Goal: Task Accomplishment & Management: Manage account settings

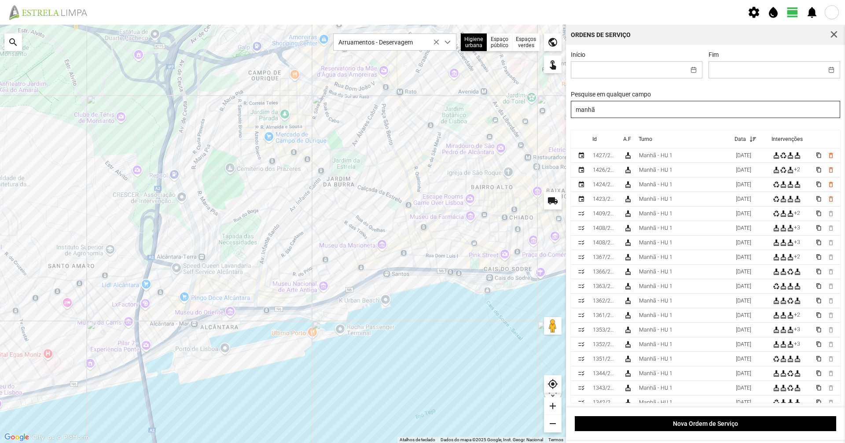
scroll to position [5, 39]
type input "m"
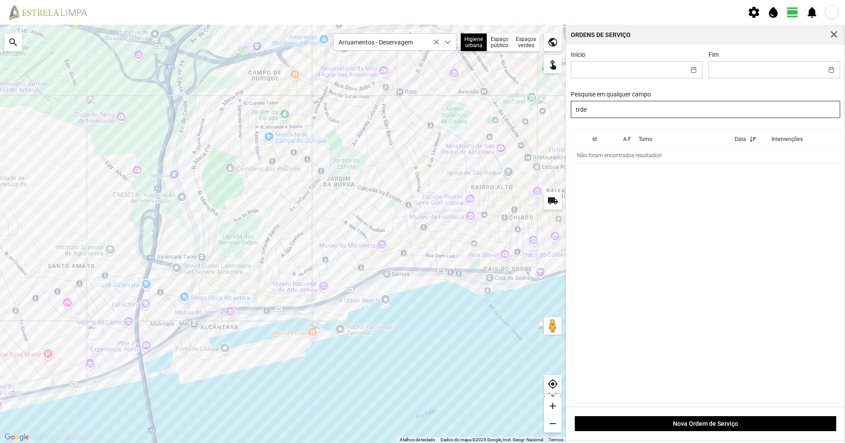
click at [579, 110] on input "trde" at bounding box center [706, 109] width 270 height 17
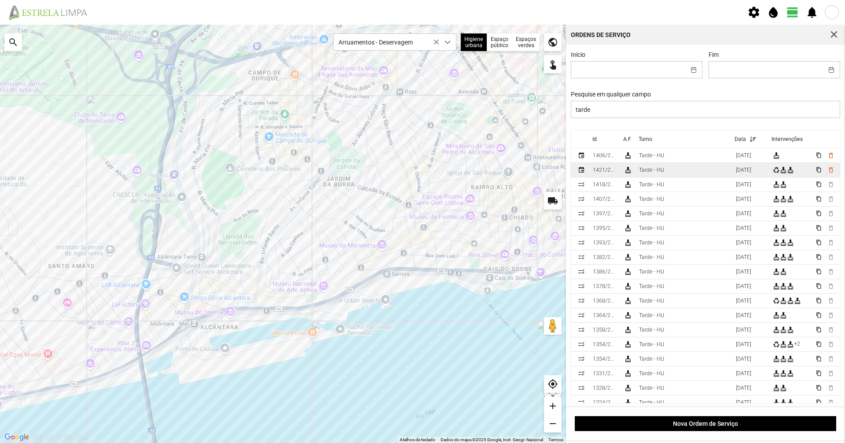
type input "tarde"
click at [643, 177] on td "Tarde - HU" at bounding box center [683, 170] width 97 height 15
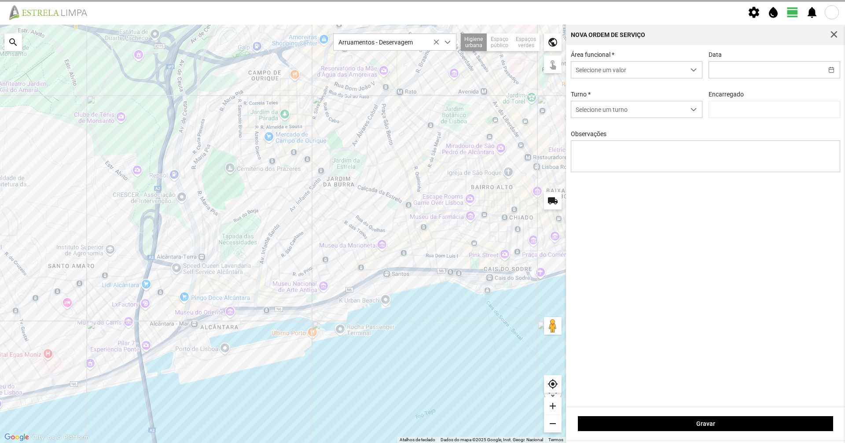
type input "[DATE]"
type input "[PERSON_NAME]"
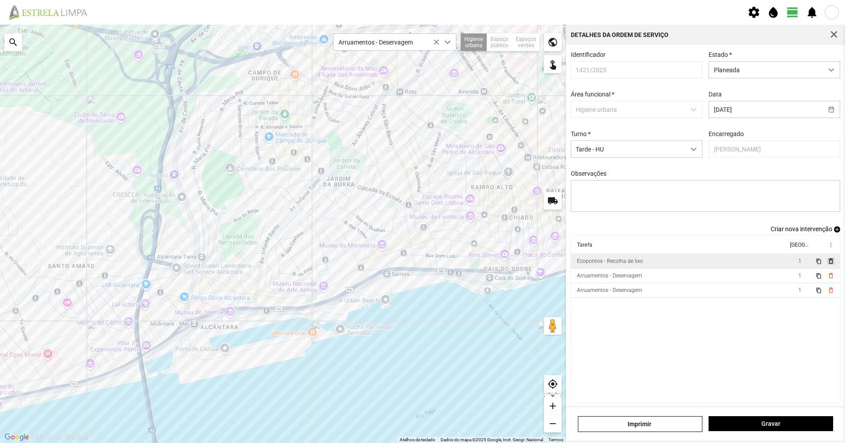
click at [827, 263] on span "delete_outline" at bounding box center [830, 260] width 7 height 7
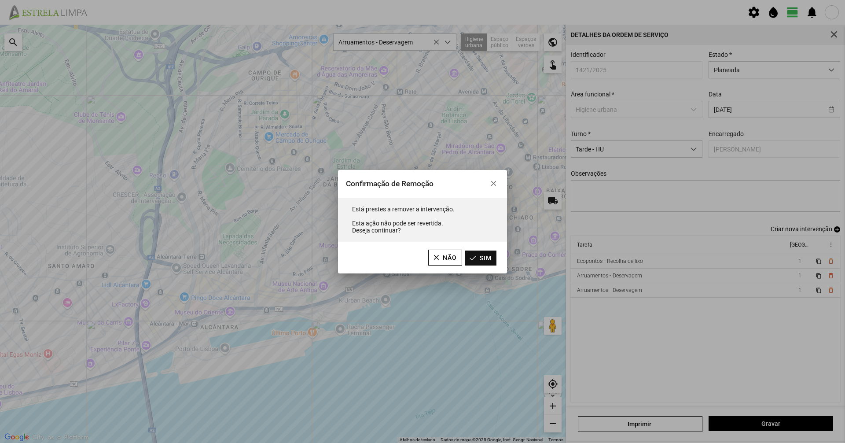
click at [484, 255] on button "Sim" at bounding box center [480, 257] width 31 height 15
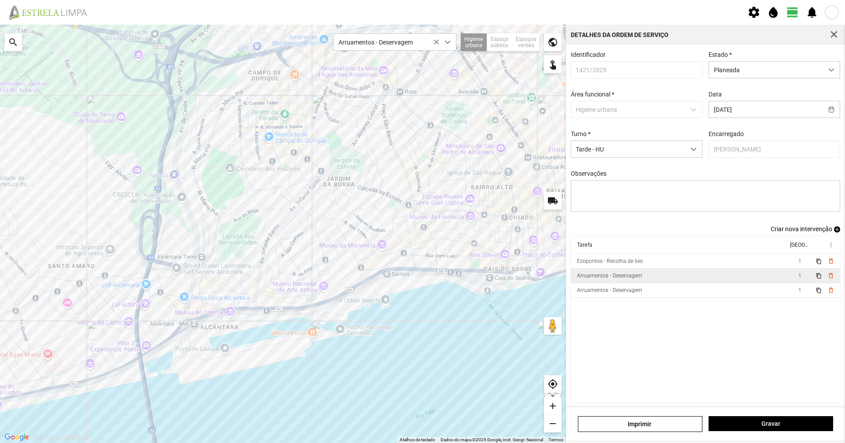
click at [635, 279] on div "Arruamentos - Deservagem" at bounding box center [609, 275] width 65 height 6
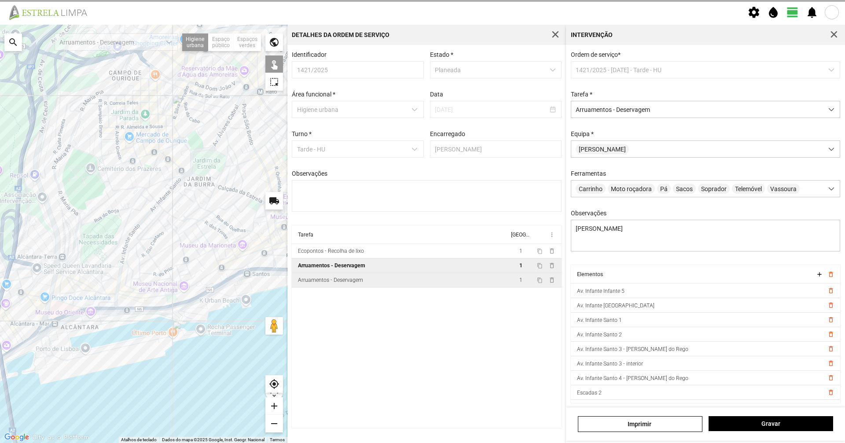
click at [437, 285] on td "Arruamentos - Deservagem" at bounding box center [400, 280] width 217 height 15
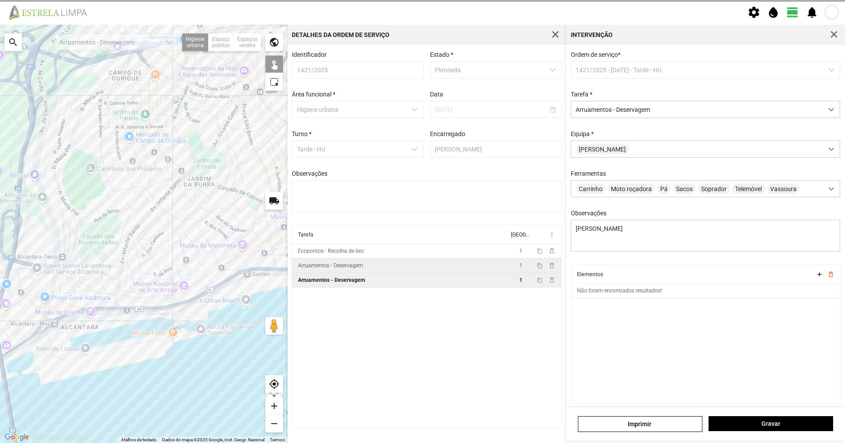
type textarea "[PERSON_NAME]"
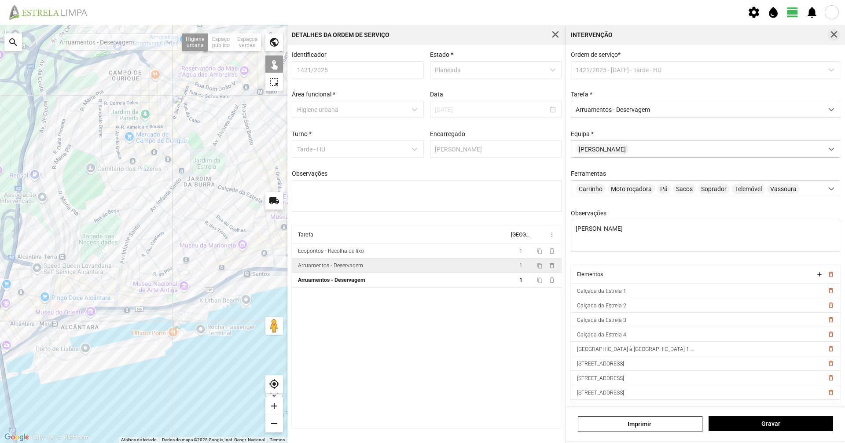
click at [836, 34] on span "button" at bounding box center [834, 35] width 8 height 8
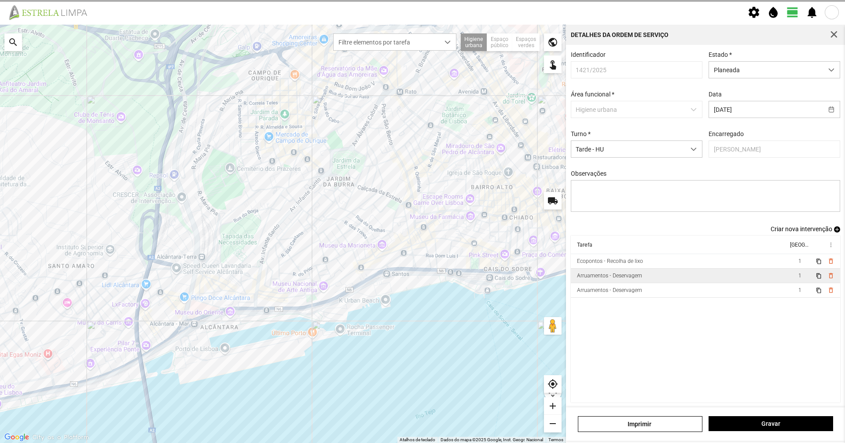
click at [794, 232] on span "Criar nova intervenção" at bounding box center [802, 228] width 62 height 7
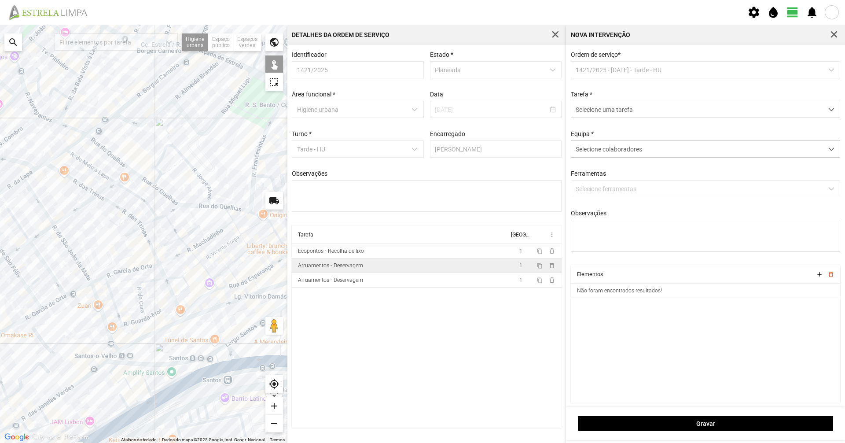
click at [119, 161] on div at bounding box center [143, 234] width 287 height 418
click at [608, 112] on span "Selecione uma tarefa" at bounding box center [697, 109] width 252 height 16
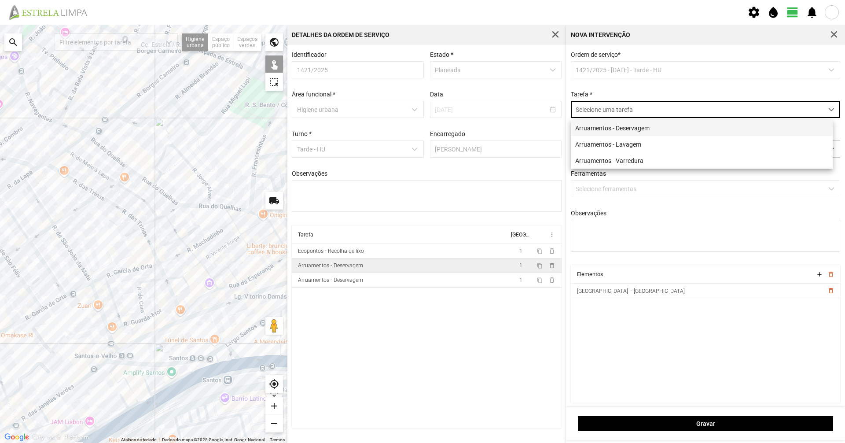
click at [608, 125] on li "Arruamentos - Deservagem" at bounding box center [702, 128] width 262 height 16
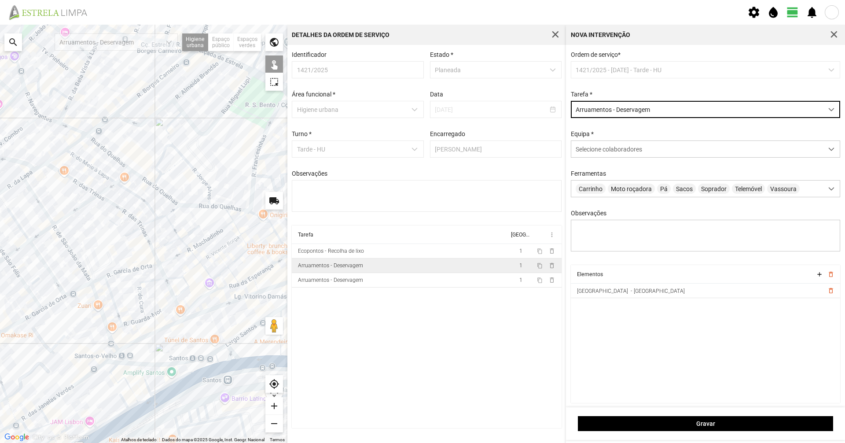
click at [146, 182] on div at bounding box center [143, 234] width 287 height 418
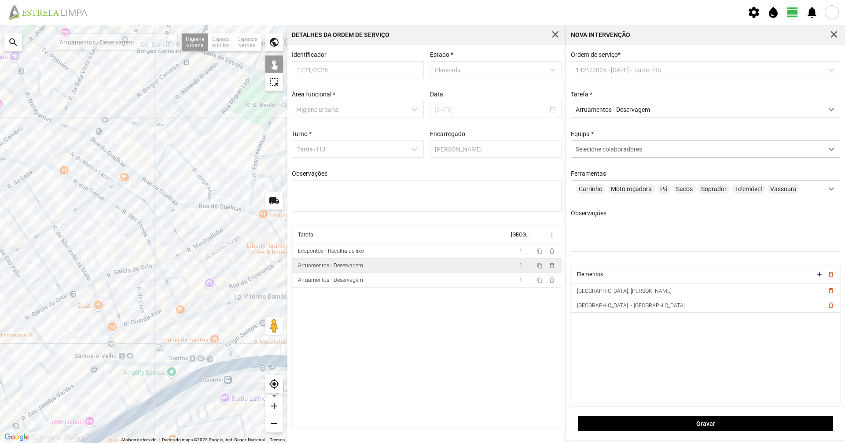
click at [162, 191] on div at bounding box center [143, 234] width 287 height 418
click at [197, 207] on div at bounding box center [143, 234] width 287 height 418
click at [160, 175] on div at bounding box center [143, 234] width 287 height 418
click at [191, 165] on div at bounding box center [143, 234] width 287 height 418
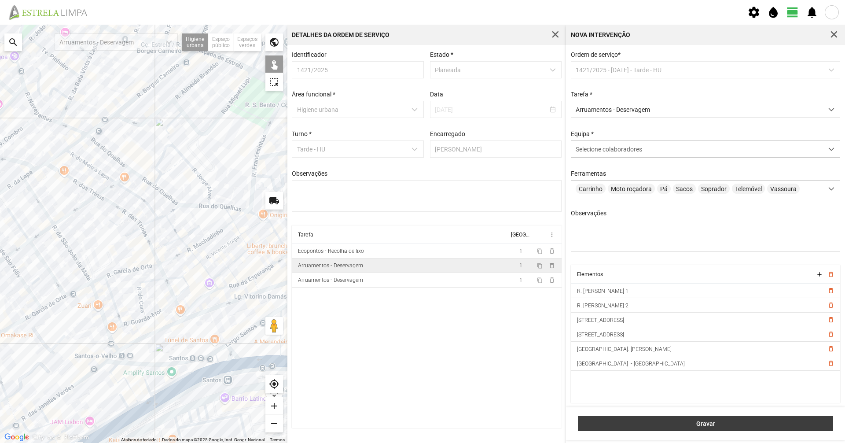
click at [653, 420] on span "Gravar" at bounding box center [706, 423] width 246 height 7
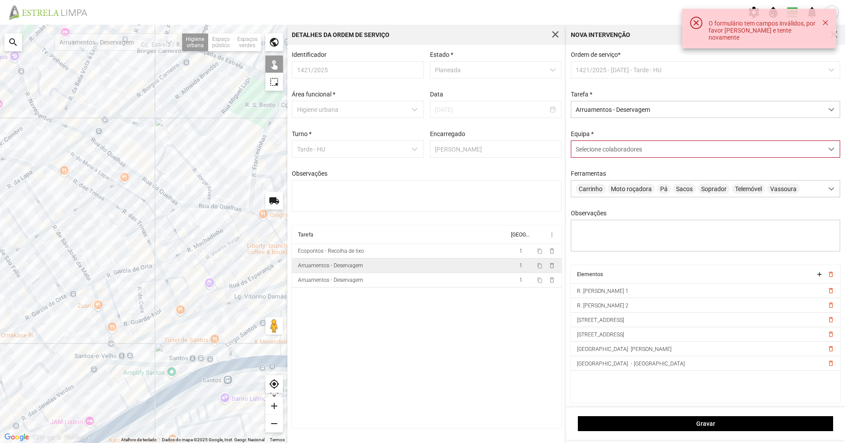
click at [659, 149] on div "Selecione colaboradores" at bounding box center [697, 149] width 252 height 16
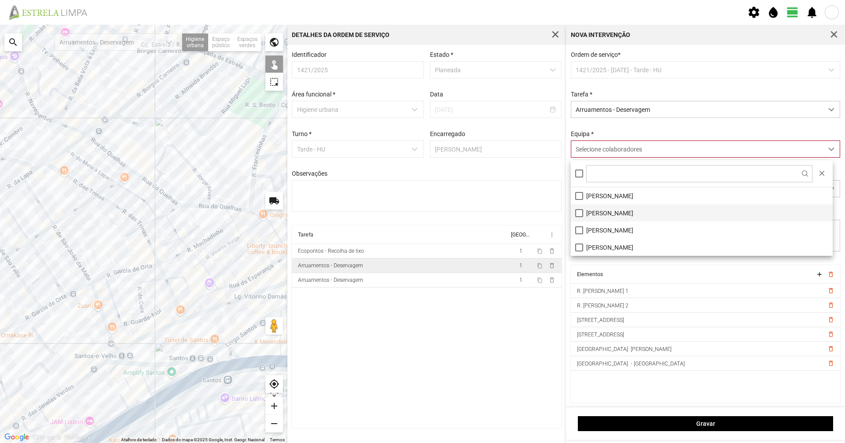
click at [609, 213] on li "[PERSON_NAME]" at bounding box center [702, 212] width 262 height 17
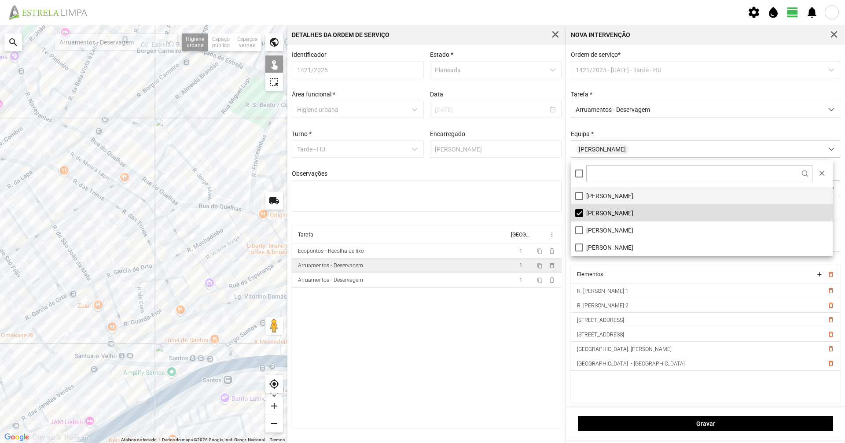
click at [617, 197] on li "[PERSON_NAME]" at bounding box center [702, 195] width 262 height 17
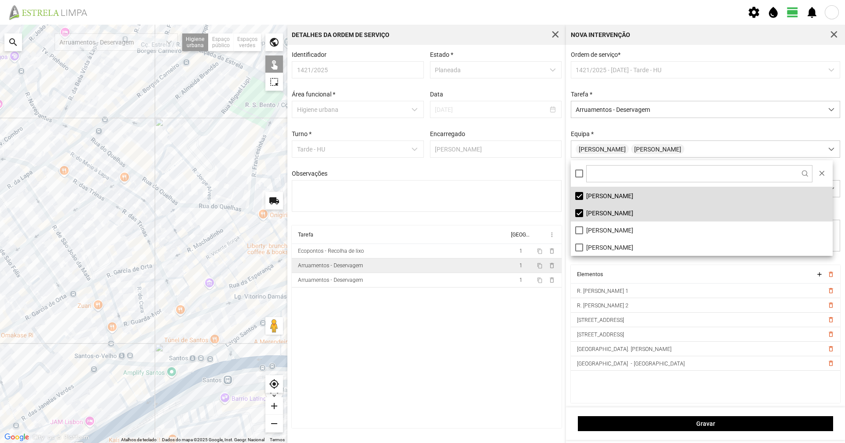
click at [578, 207] on li "[PERSON_NAME]" at bounding box center [702, 212] width 262 height 17
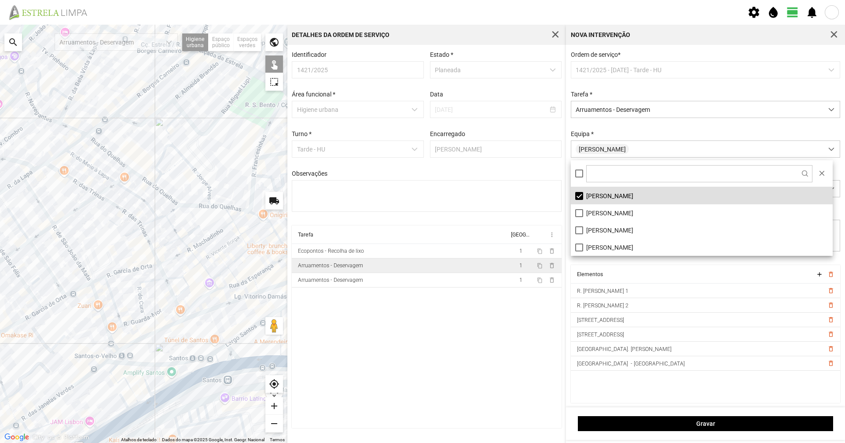
click at [646, 138] on div "Equipa * [PERSON_NAME]" at bounding box center [706, 143] width 276 height 27
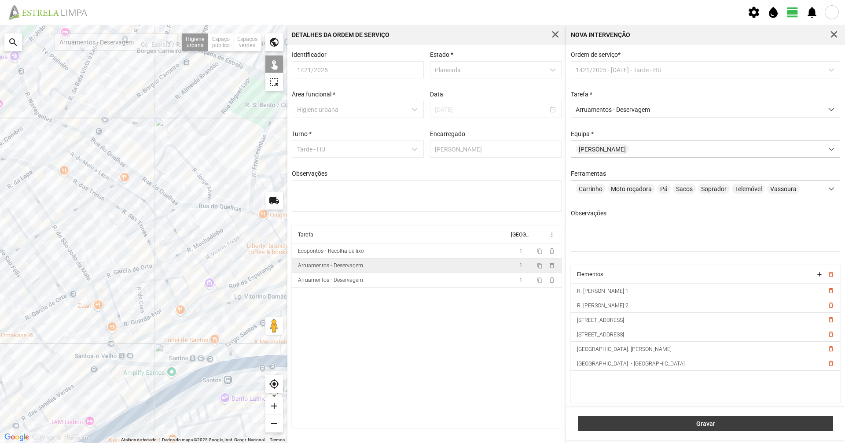
click at [648, 419] on button "Gravar" at bounding box center [705, 423] width 255 height 15
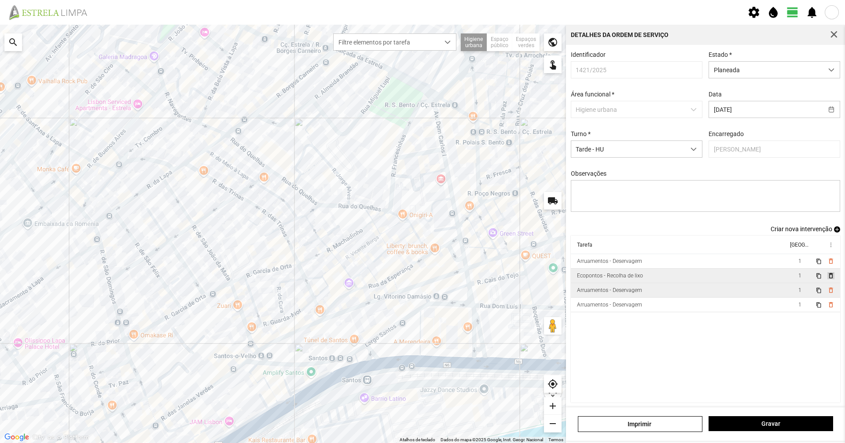
click at [827, 279] on span "delete_outline" at bounding box center [830, 275] width 7 height 7
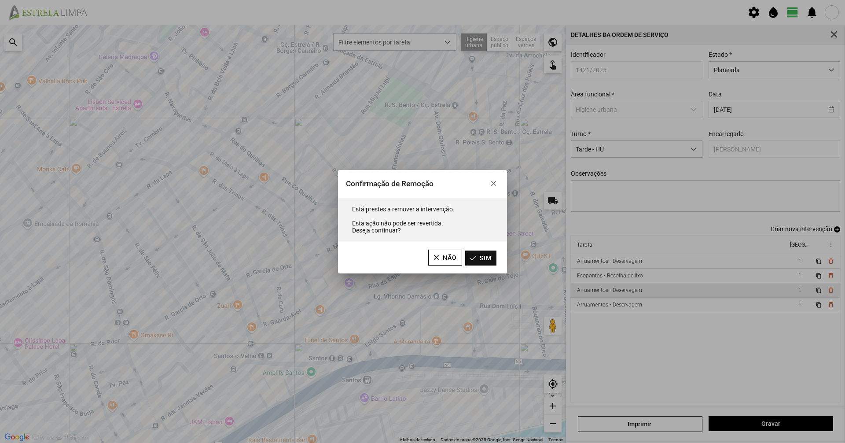
click at [478, 259] on button "Sim" at bounding box center [480, 257] width 31 height 15
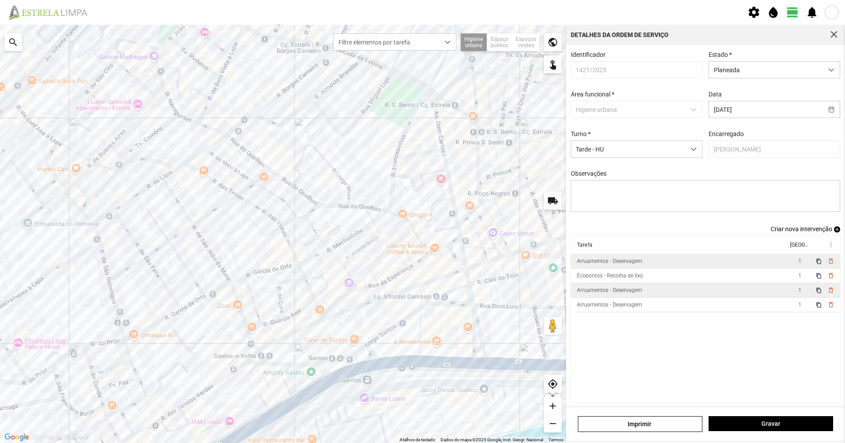
click at [631, 263] on div "Arruamentos - Deservagem" at bounding box center [609, 261] width 65 height 6
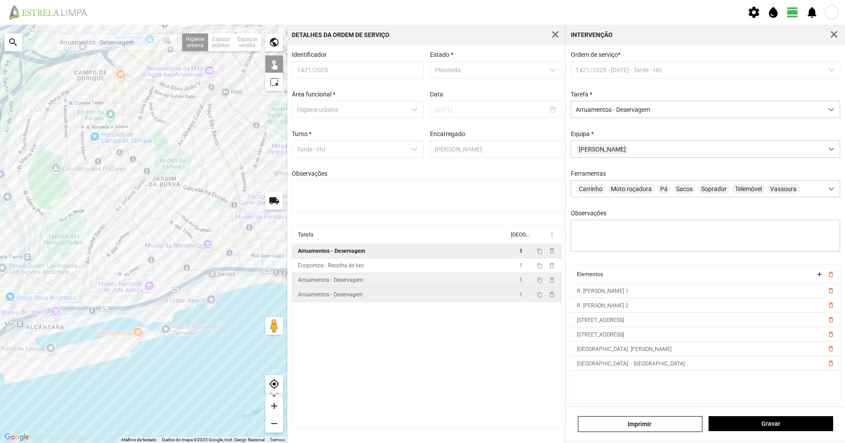
click at [306, 294] on div "Arruamentos - Deservagem" at bounding box center [330, 294] width 65 height 6
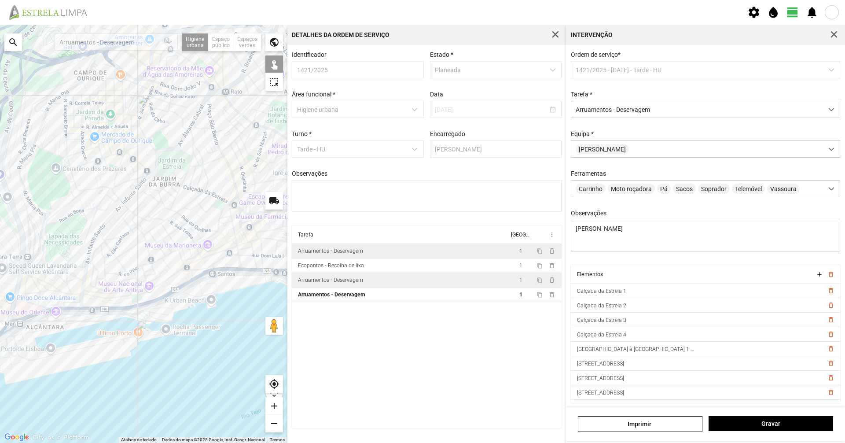
click at [317, 279] on td "Arruamentos - Deservagem" at bounding box center [400, 280] width 217 height 15
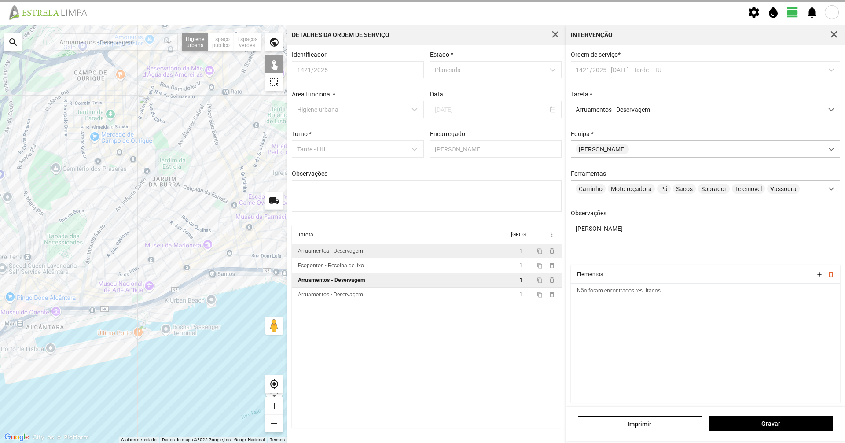
type textarea "[PERSON_NAME]"
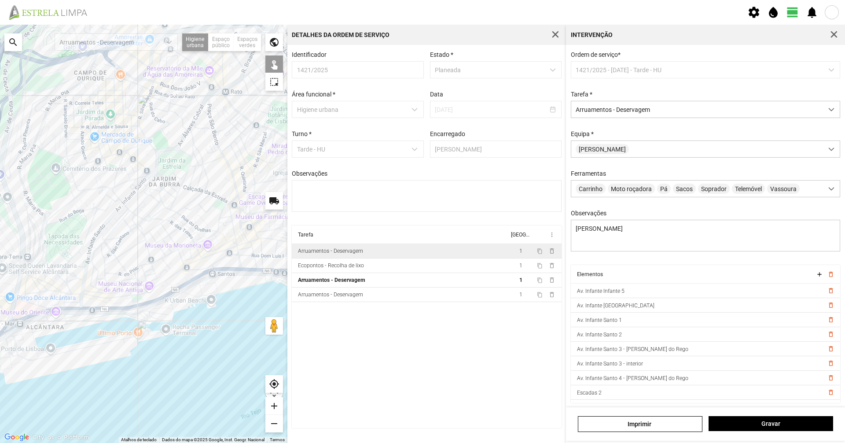
click at [138, 187] on div at bounding box center [143, 234] width 287 height 418
click at [150, 174] on div at bounding box center [143, 234] width 287 height 418
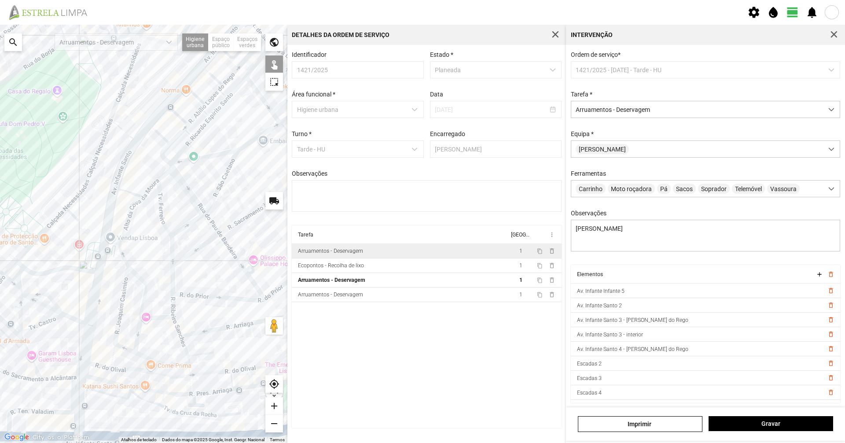
click at [91, 339] on div at bounding box center [143, 234] width 287 height 418
click at [82, 337] on div at bounding box center [143, 234] width 287 height 418
click at [87, 314] on div at bounding box center [143, 234] width 287 height 418
click at [106, 230] on div at bounding box center [143, 234] width 287 height 418
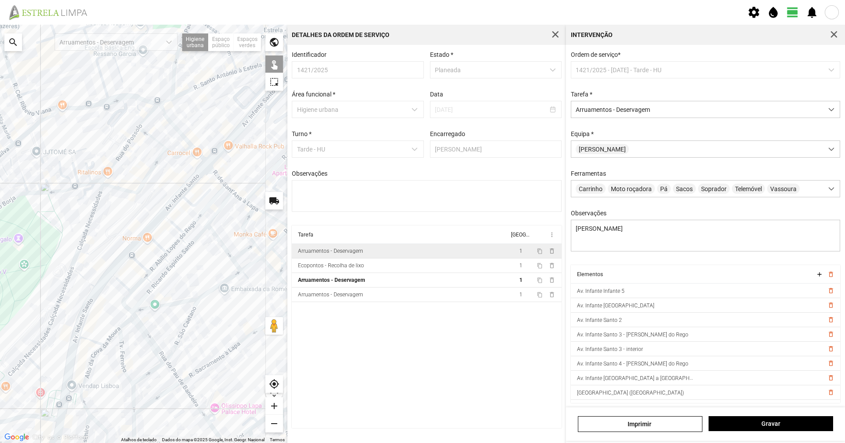
drag, startPoint x: 145, startPoint y: 160, endPoint x: 106, endPoint y: 310, distance: 154.6
click at [106, 310] on div at bounding box center [143, 234] width 287 height 418
click at [118, 267] on div at bounding box center [143, 234] width 287 height 418
click at [119, 286] on div at bounding box center [143, 234] width 287 height 418
click at [137, 267] on div at bounding box center [143, 234] width 287 height 418
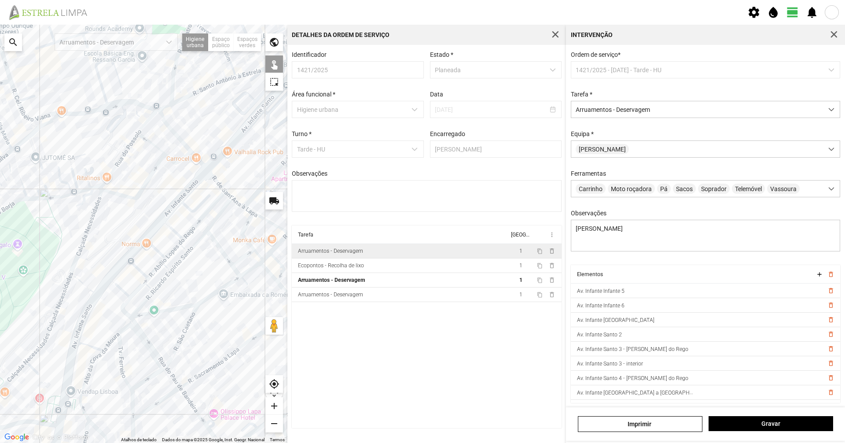
click at [134, 266] on div at bounding box center [143, 234] width 287 height 418
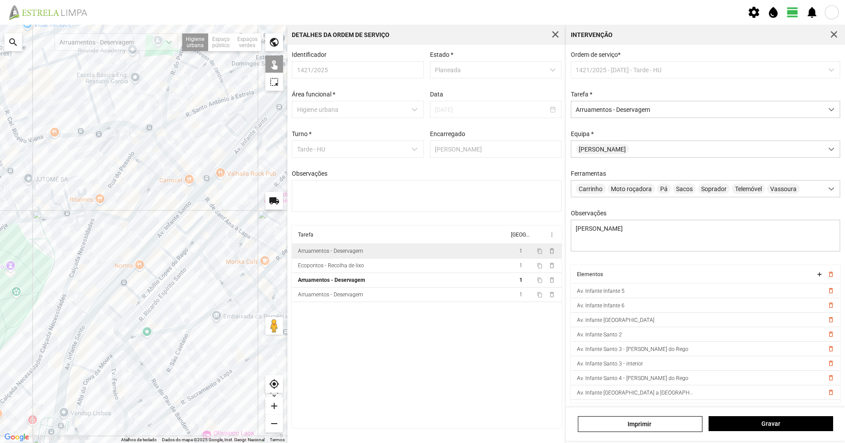
drag, startPoint x: 178, startPoint y: 213, endPoint x: 171, endPoint y: 238, distance: 26.1
click at [171, 238] on div at bounding box center [143, 234] width 287 height 418
click at [177, 220] on div at bounding box center [143, 234] width 287 height 418
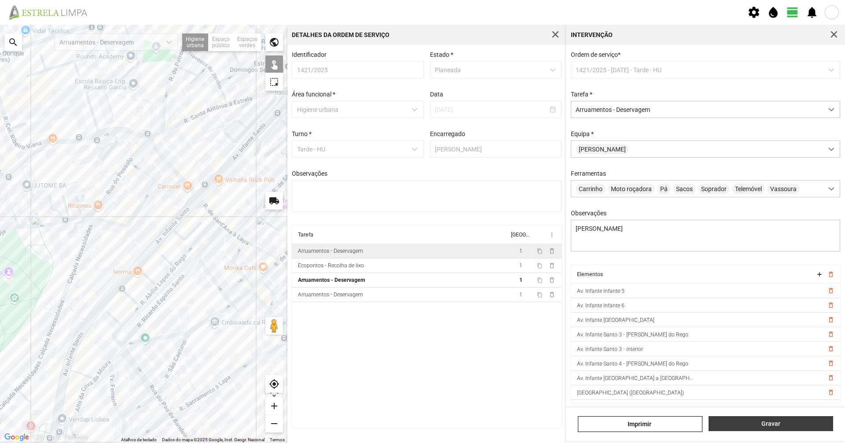
click at [797, 426] on span "Gravar" at bounding box center [770, 423] width 115 height 7
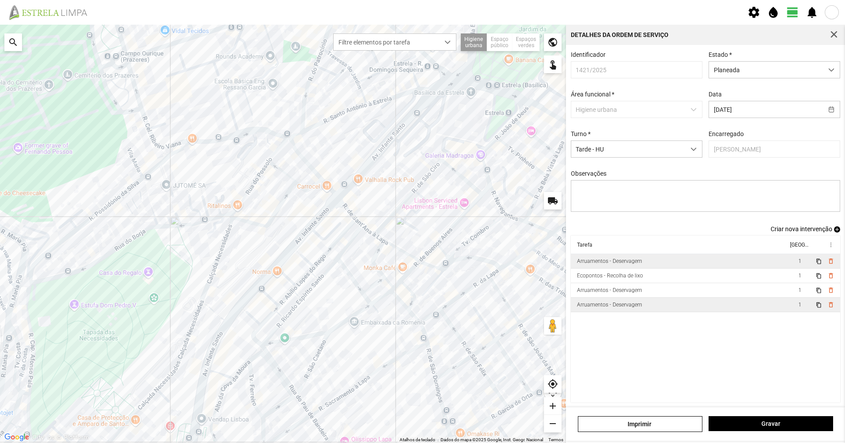
click at [647, 312] on td "Arruamentos - Deservagem" at bounding box center [679, 304] width 217 height 15
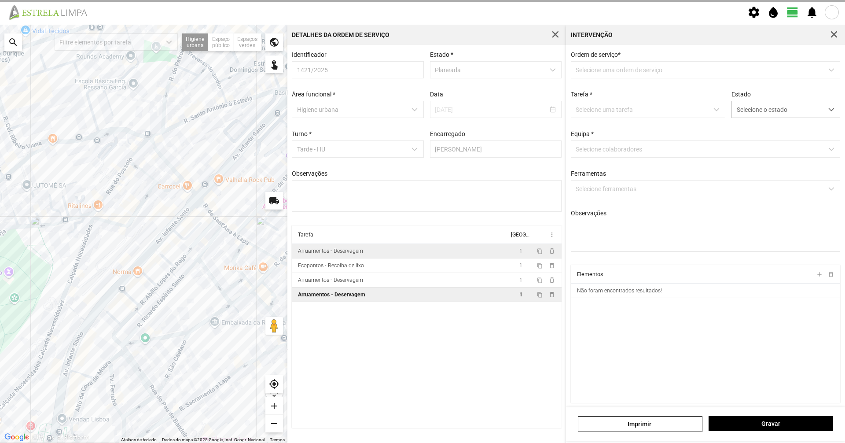
type textarea "[PERSON_NAME]"
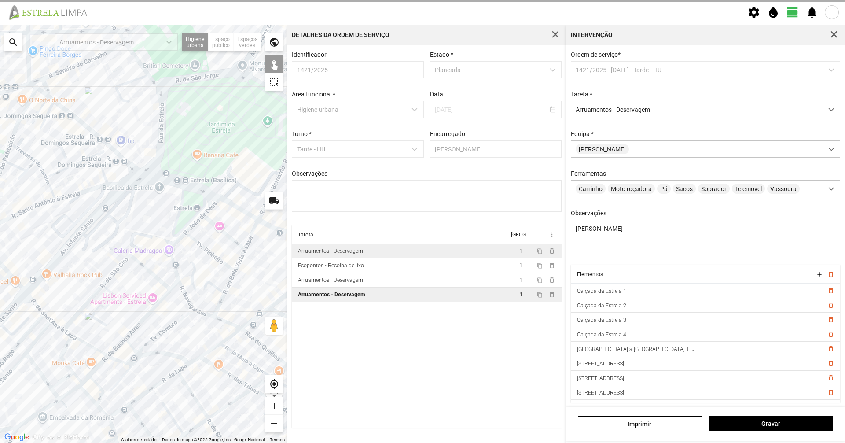
drag, startPoint x: 163, startPoint y: 225, endPoint x: 0, endPoint y: 312, distance: 184.7
click at [0, 312] on div at bounding box center [143, 234] width 287 height 418
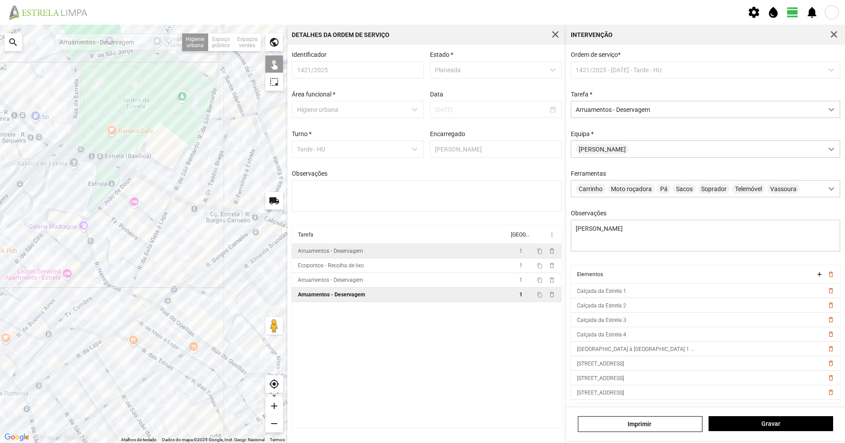
drag, startPoint x: 208, startPoint y: 289, endPoint x: 155, endPoint y: 273, distance: 55.6
click at [155, 273] on div at bounding box center [143, 234] width 287 height 418
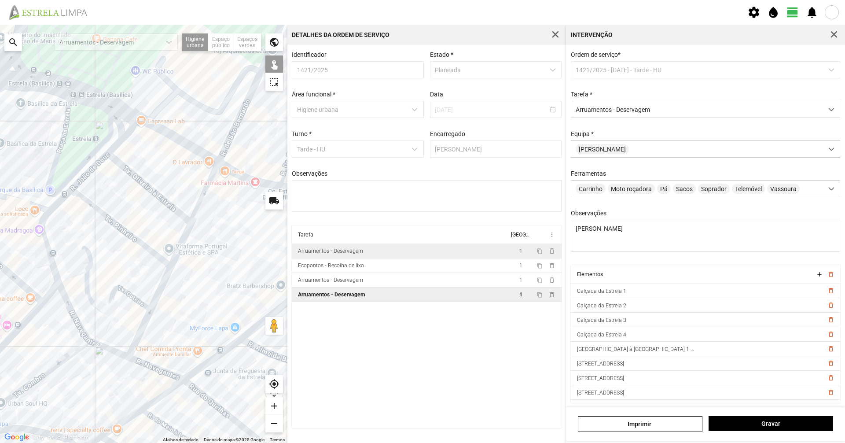
click at [51, 254] on div at bounding box center [143, 234] width 287 height 418
click at [79, 325] on div at bounding box center [143, 234] width 287 height 418
click at [105, 347] on div at bounding box center [143, 234] width 287 height 418
click at [160, 371] on div at bounding box center [143, 234] width 287 height 418
click at [51, 260] on div at bounding box center [143, 234] width 287 height 418
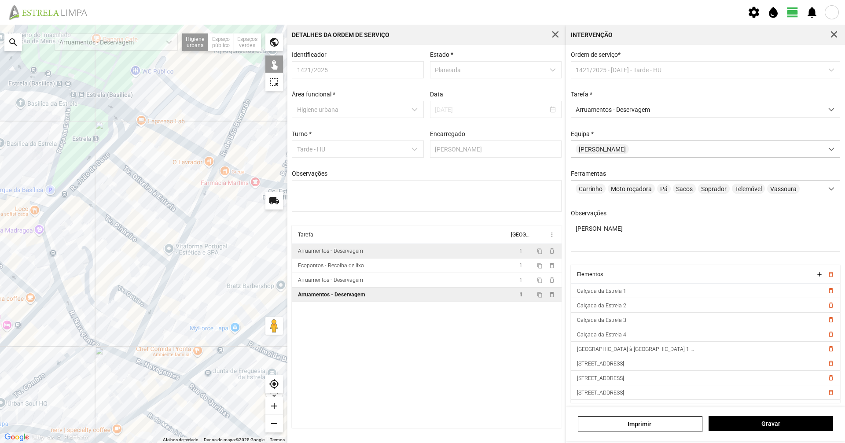
click at [62, 293] on div at bounding box center [143, 234] width 287 height 418
click at [112, 350] on div at bounding box center [143, 234] width 287 height 418
click at [148, 364] on div at bounding box center [143, 234] width 287 height 418
drag, startPoint x: 256, startPoint y: 255, endPoint x: 265, endPoint y: 295, distance: 41.1
click at [246, 264] on div at bounding box center [143, 234] width 287 height 418
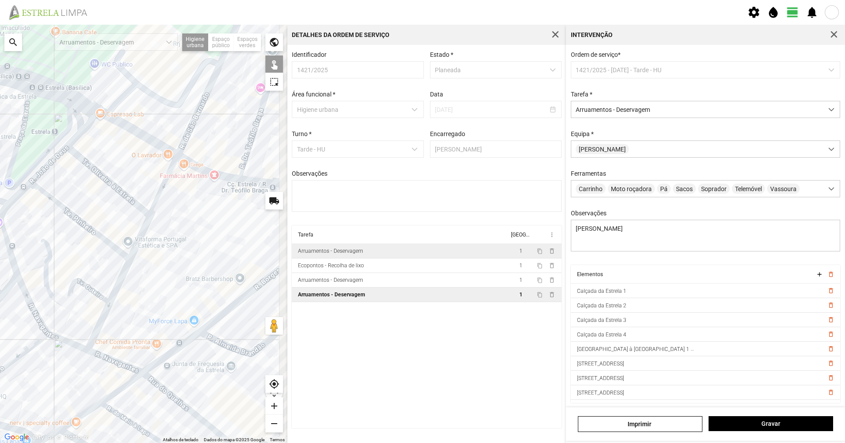
drag, startPoint x: 224, startPoint y: 301, endPoint x: 193, endPoint y: 283, distance: 36.5
click at [193, 283] on div at bounding box center [143, 234] width 287 height 418
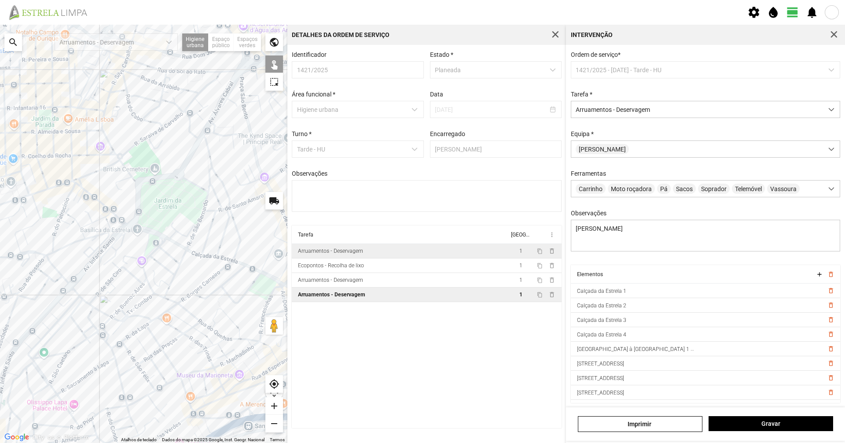
drag, startPoint x: 190, startPoint y: 277, endPoint x: 168, endPoint y: 285, distance: 23.2
click at [168, 285] on div at bounding box center [143, 234] width 287 height 418
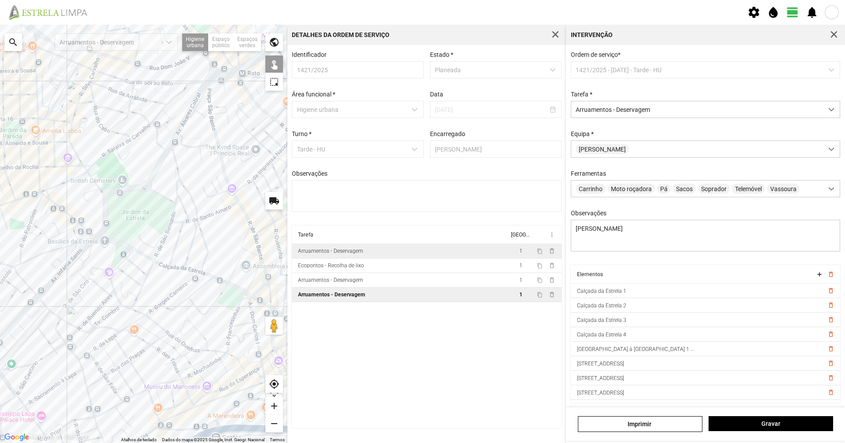
click at [210, 275] on div at bounding box center [143, 234] width 287 height 418
click at [220, 279] on div at bounding box center [143, 234] width 287 height 418
click at [234, 287] on div at bounding box center [143, 234] width 287 height 418
click at [246, 293] on div at bounding box center [143, 234] width 287 height 418
click at [218, 296] on div at bounding box center [143, 234] width 287 height 418
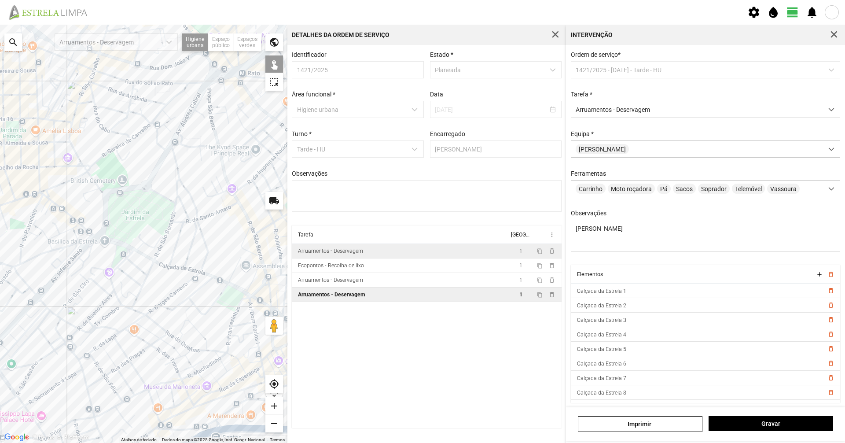
click at [205, 314] on div at bounding box center [143, 234] width 287 height 418
click at [116, 297] on div at bounding box center [143, 234] width 287 height 418
click at [113, 285] on div at bounding box center [143, 234] width 287 height 418
click at [127, 308] on div at bounding box center [143, 234] width 287 height 418
click at [133, 308] on div at bounding box center [143, 234] width 287 height 418
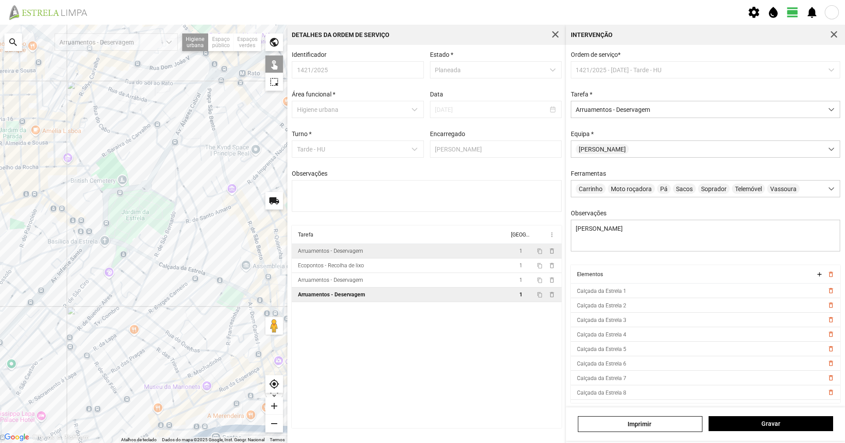
click at [128, 308] on div at bounding box center [143, 234] width 287 height 418
click at [763, 426] on span "Gravar" at bounding box center [770, 423] width 115 height 7
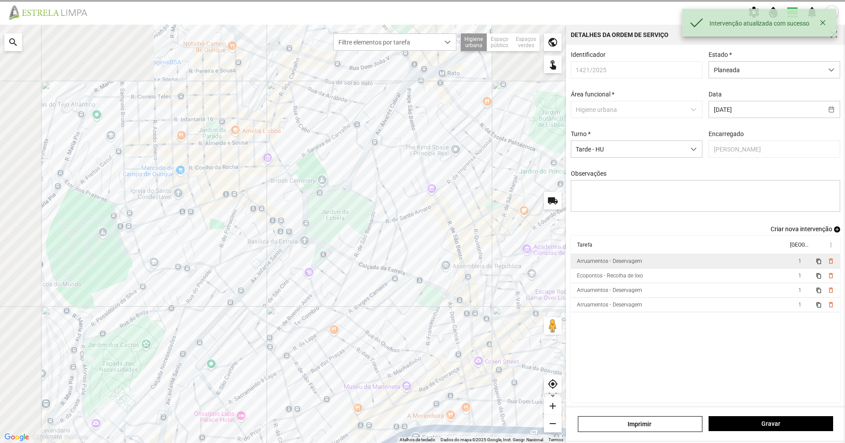
click at [700, 259] on td "Arruamentos - Deservagem" at bounding box center [679, 261] width 217 height 15
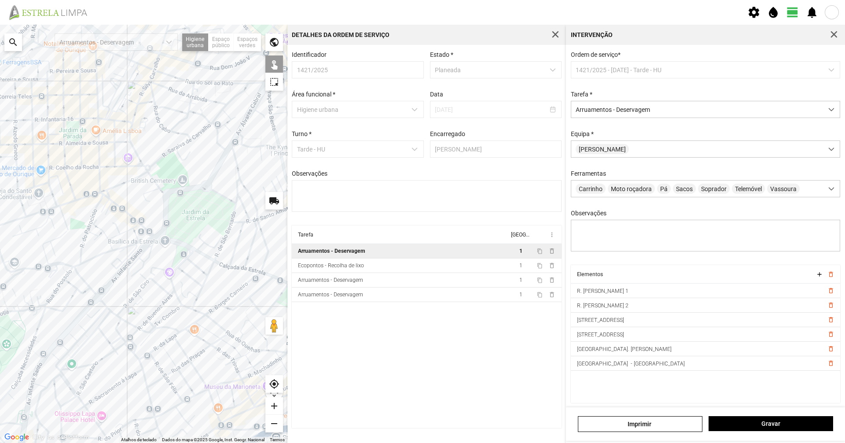
click at [259, 311] on div at bounding box center [143, 234] width 287 height 418
click at [753, 422] on span "Gravar" at bounding box center [770, 423] width 115 height 7
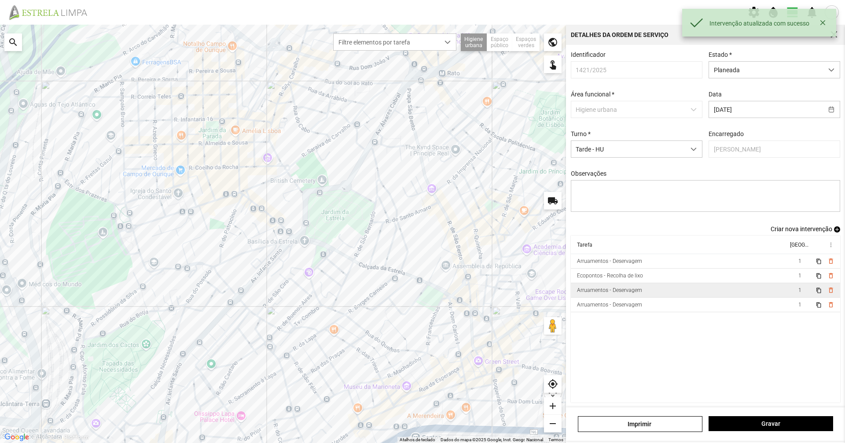
click at [641, 289] on td "Arruamentos - Deservagem" at bounding box center [679, 290] width 217 height 15
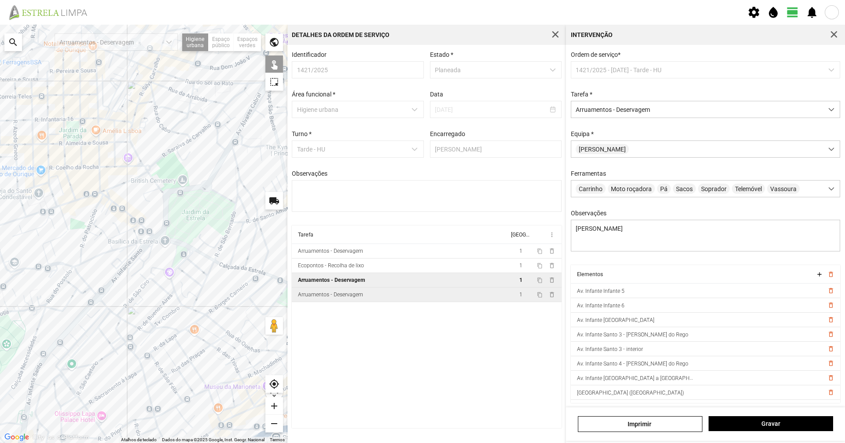
click at [450, 302] on td "Arruamentos - Deservagem" at bounding box center [400, 294] width 217 height 15
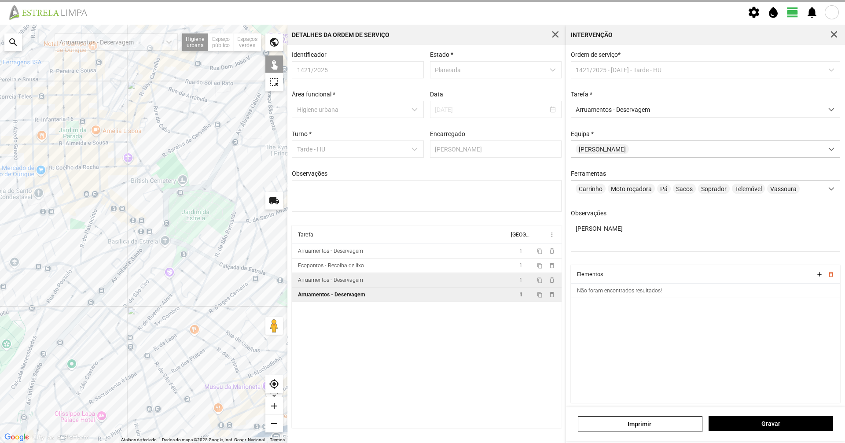
type textarea "[PERSON_NAME]"
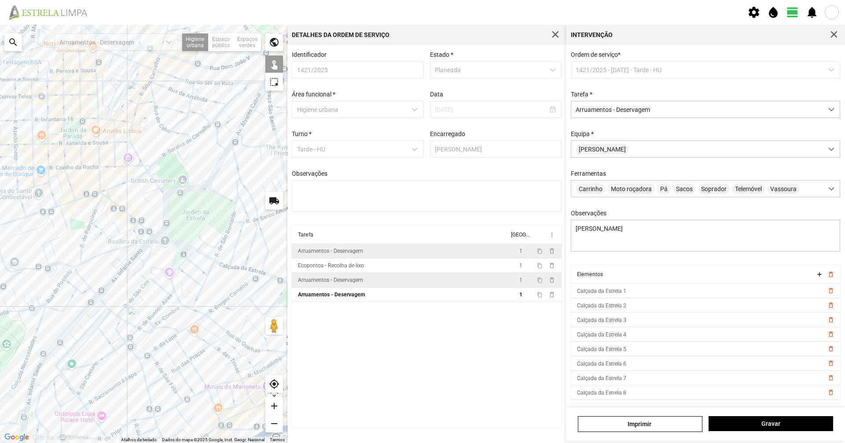
click at [411, 253] on td "Arruamentos - Deservagem" at bounding box center [400, 251] width 217 height 15
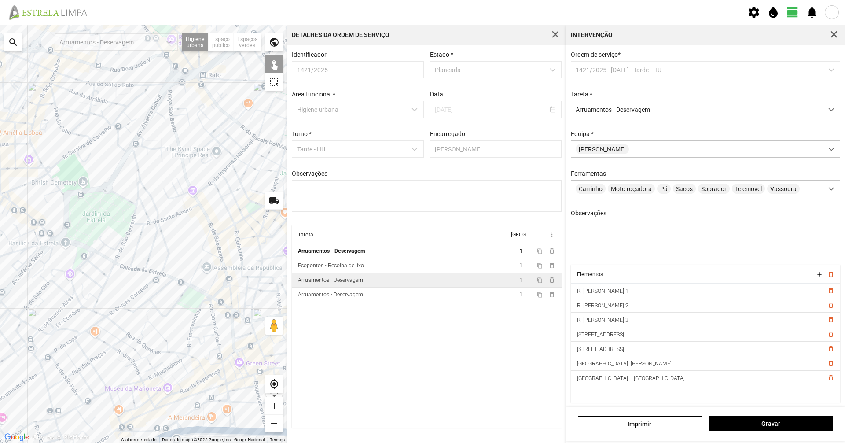
drag, startPoint x: 236, startPoint y: 275, endPoint x: 130, endPoint y: 278, distance: 105.7
click at [133, 278] on div at bounding box center [143, 234] width 287 height 418
click at [756, 425] on span "Gravar" at bounding box center [770, 423] width 115 height 7
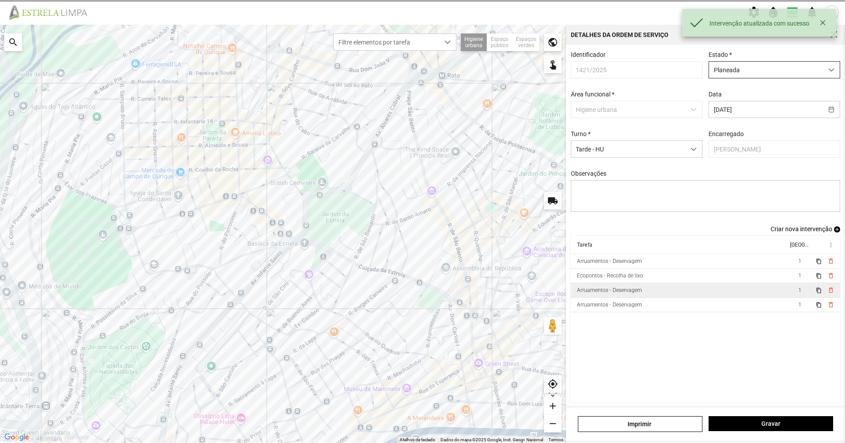
click at [765, 74] on span "Planeada" at bounding box center [766, 70] width 114 height 16
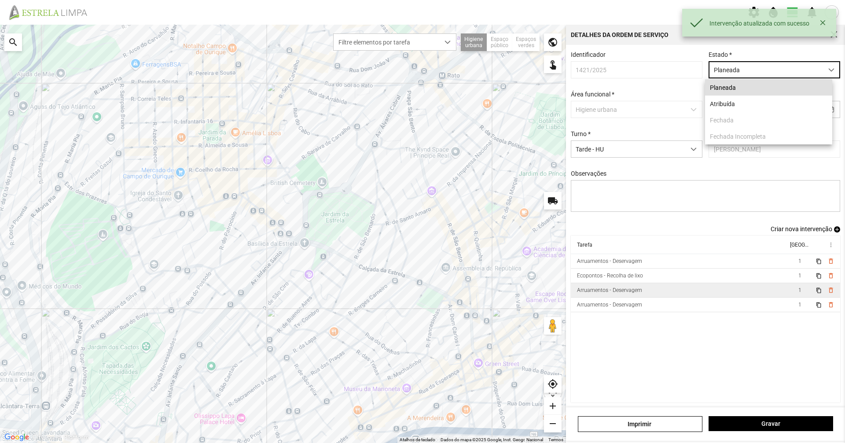
scroll to position [5, 39]
click at [756, 108] on li "Atribuída" at bounding box center [768, 103] width 127 height 16
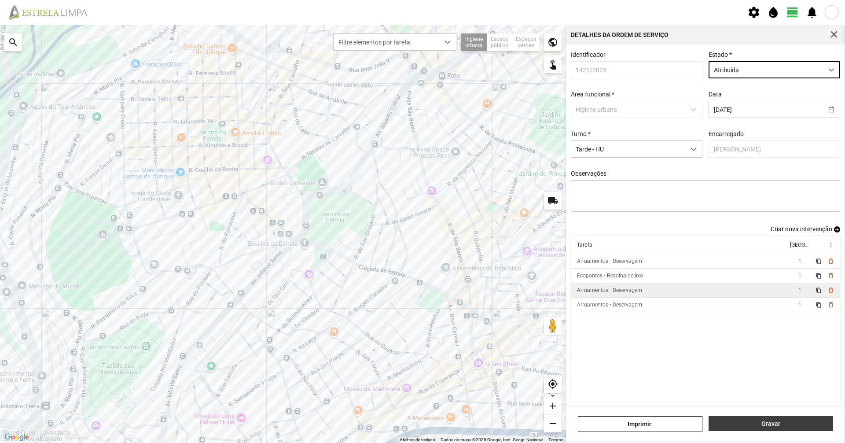
click at [756, 424] on span "Gravar" at bounding box center [770, 423] width 115 height 7
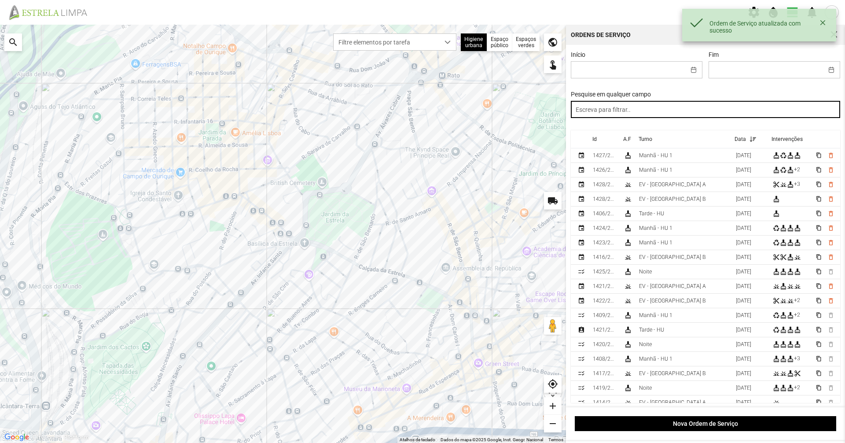
click at [677, 115] on input "text" at bounding box center [706, 109] width 270 height 17
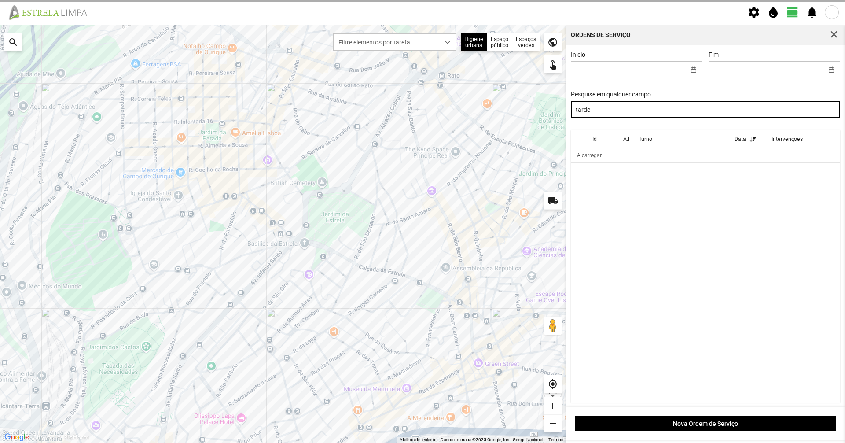
type input "tarde"
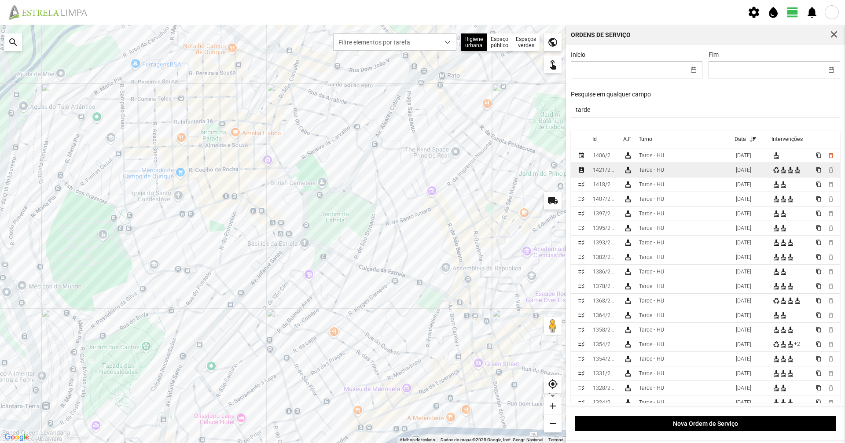
click at [659, 171] on div "Tarde - HU" at bounding box center [651, 170] width 25 height 6
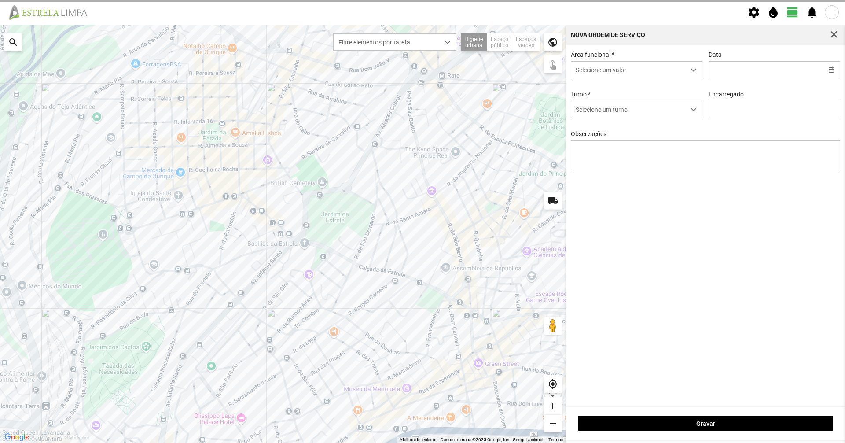
type input "[DATE]"
type input "[PERSON_NAME]"
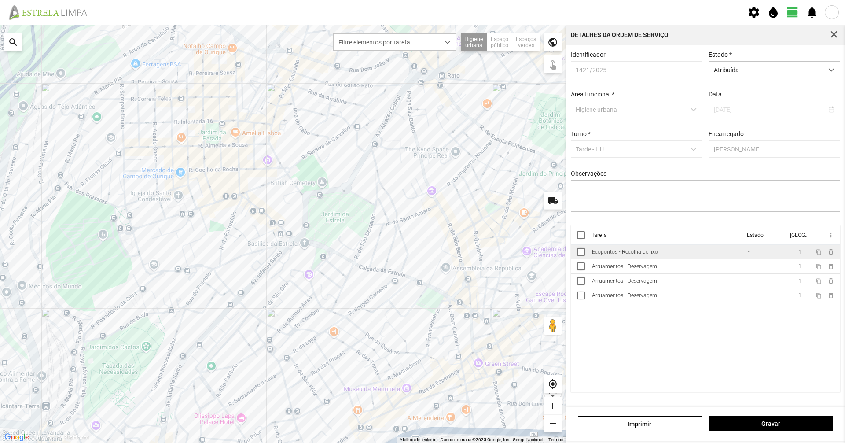
click at [672, 256] on td "Ecopontos - Recolha de lixo" at bounding box center [666, 252] width 156 height 15
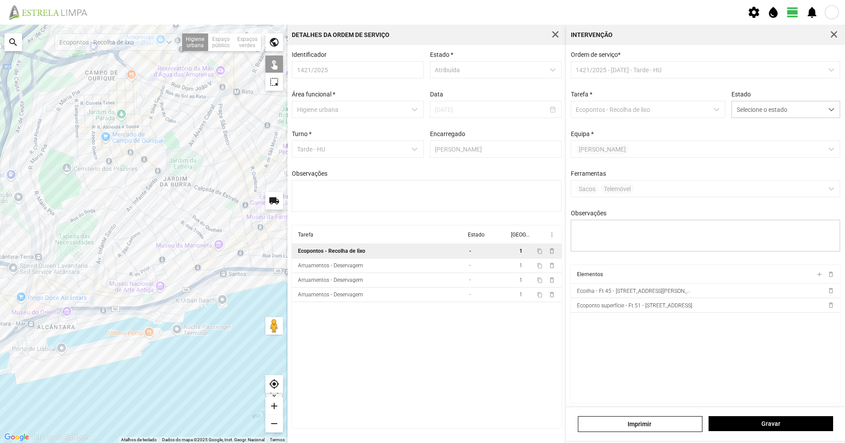
drag, startPoint x: 214, startPoint y: 223, endPoint x: 199, endPoint y: 225, distance: 14.6
click at [199, 225] on div at bounding box center [143, 234] width 287 height 418
click at [746, 113] on span "Selecione o estado" at bounding box center [777, 109] width 91 height 16
click at [750, 144] on li "Concluída" at bounding box center [779, 144] width 105 height 16
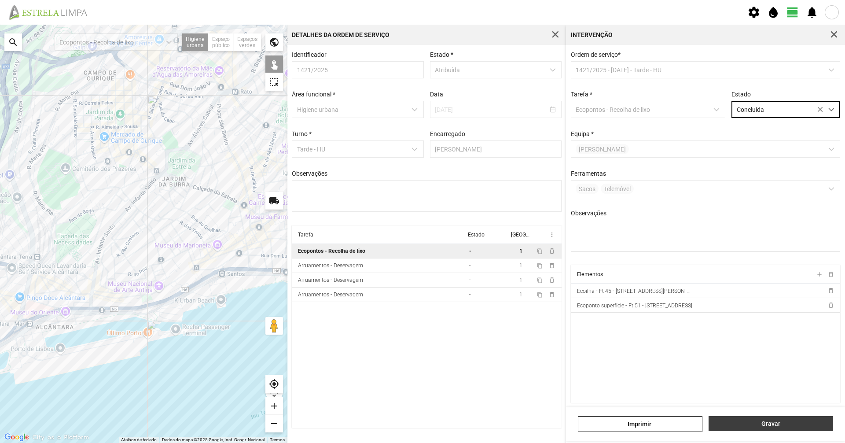
click at [760, 426] on span "Gravar" at bounding box center [770, 423] width 115 height 7
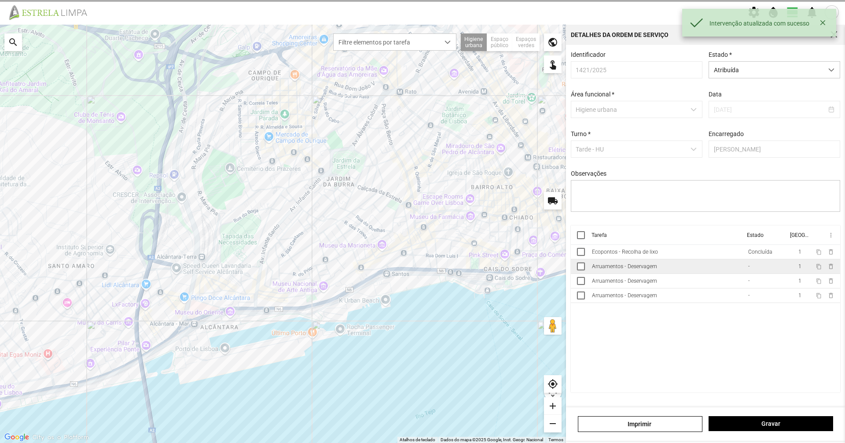
click at [676, 270] on td "Arruamentos - Deservagem" at bounding box center [666, 266] width 156 height 15
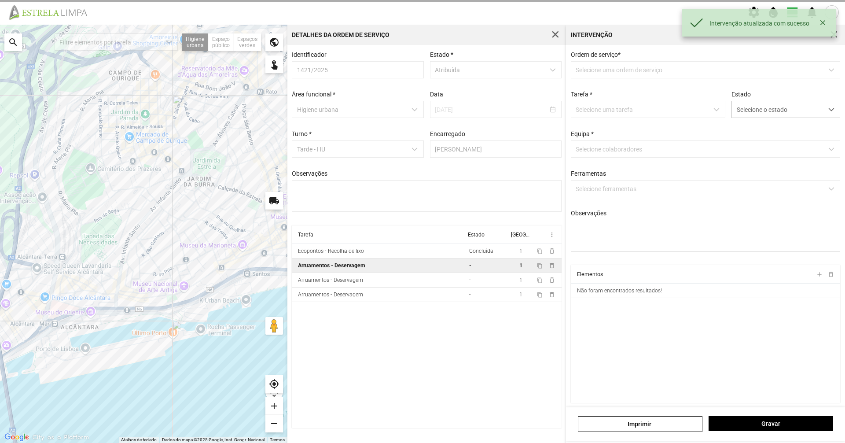
type textarea "[PERSON_NAME]"
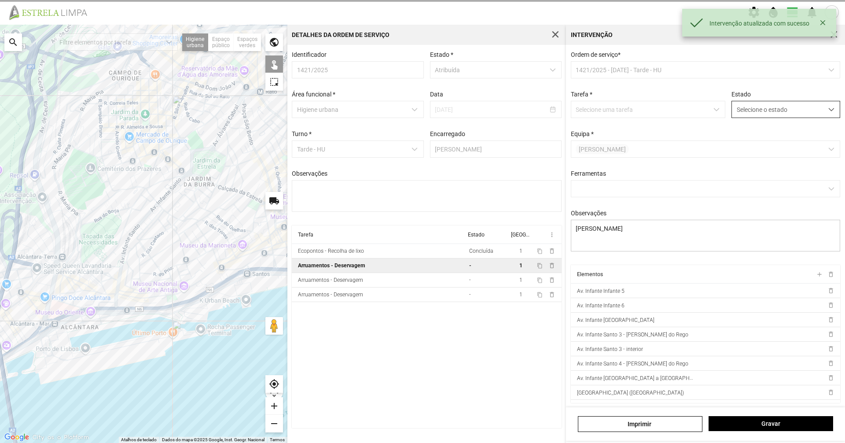
click at [762, 110] on span "Selecione o estado" at bounding box center [777, 109] width 91 height 16
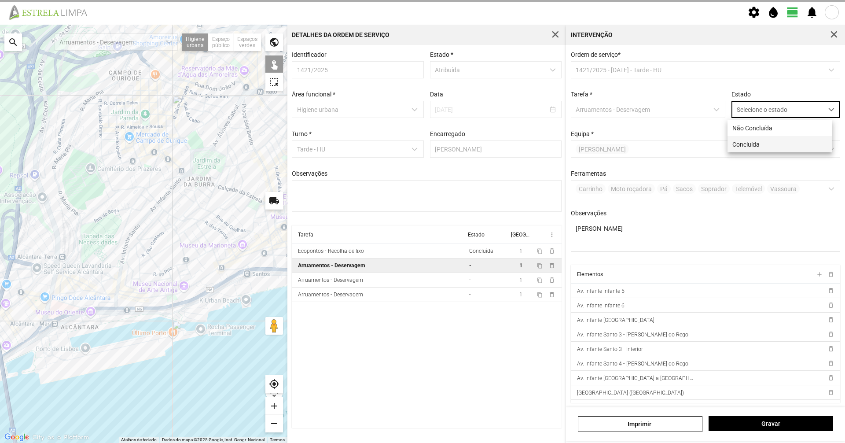
click at [748, 144] on li "Concluída" at bounding box center [779, 144] width 105 height 16
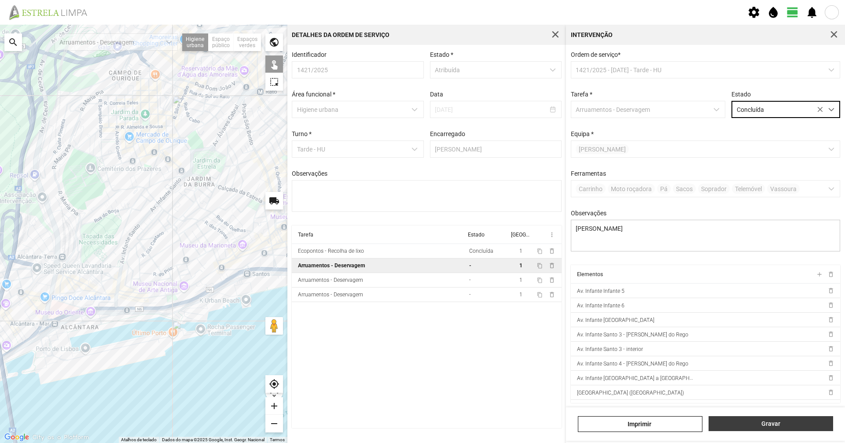
click at [755, 419] on button "Gravar" at bounding box center [771, 423] width 125 height 15
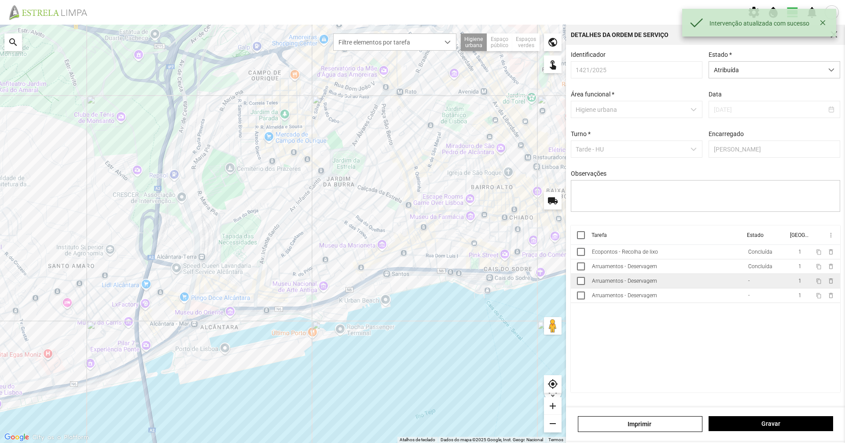
click at [709, 286] on td "Arruamentos - Deservagem" at bounding box center [666, 281] width 156 height 15
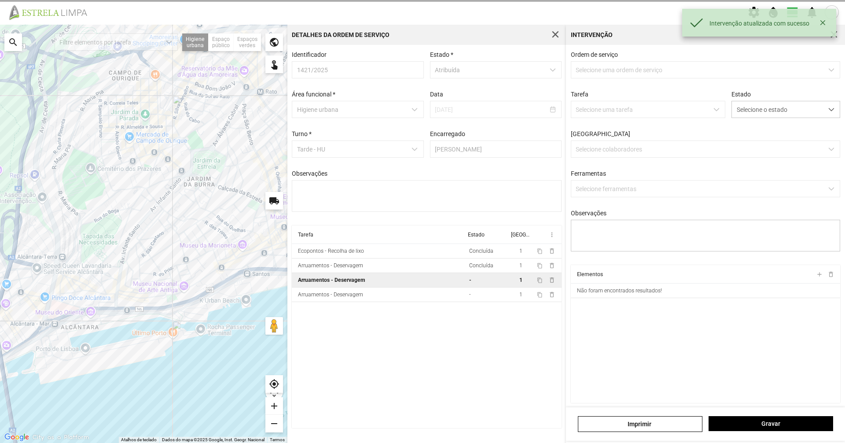
type textarea "[PERSON_NAME]"
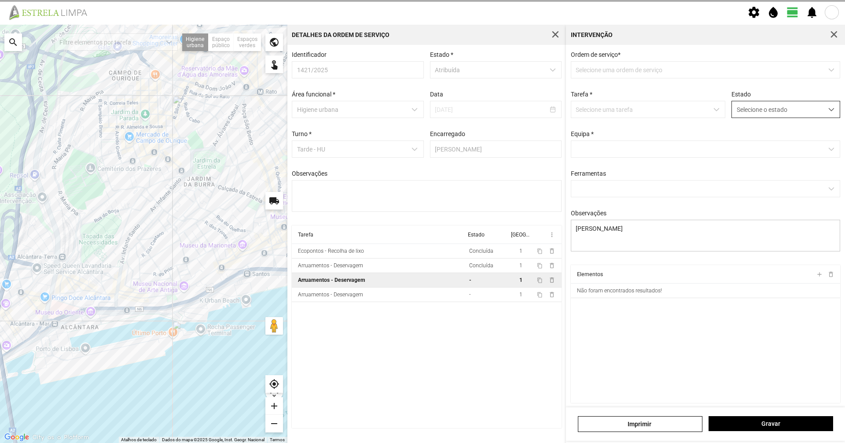
click at [757, 106] on span "Selecione o estado" at bounding box center [777, 109] width 91 height 16
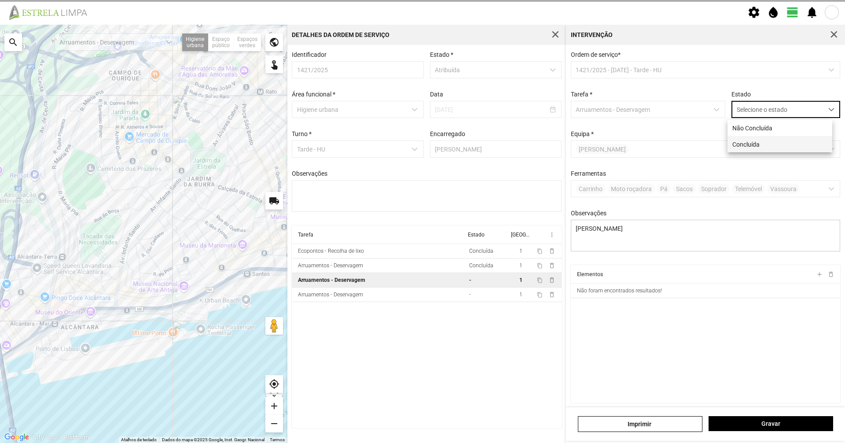
click at [755, 150] on li "Concluída" at bounding box center [779, 144] width 105 height 16
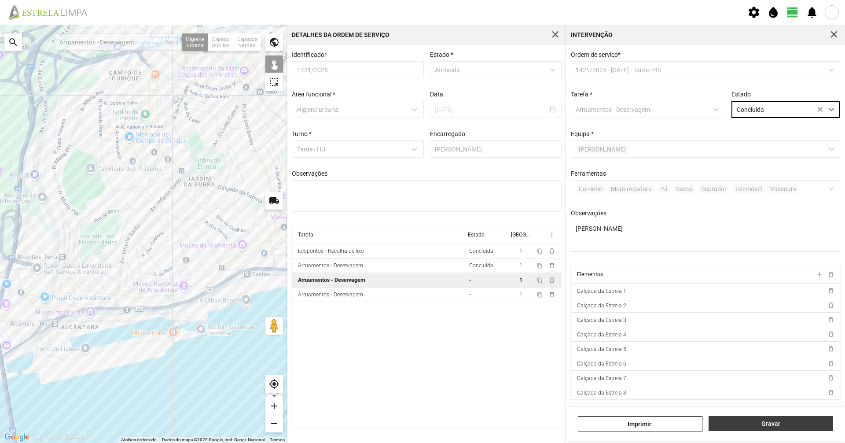
click at [751, 428] on button "Gravar" at bounding box center [771, 423] width 125 height 15
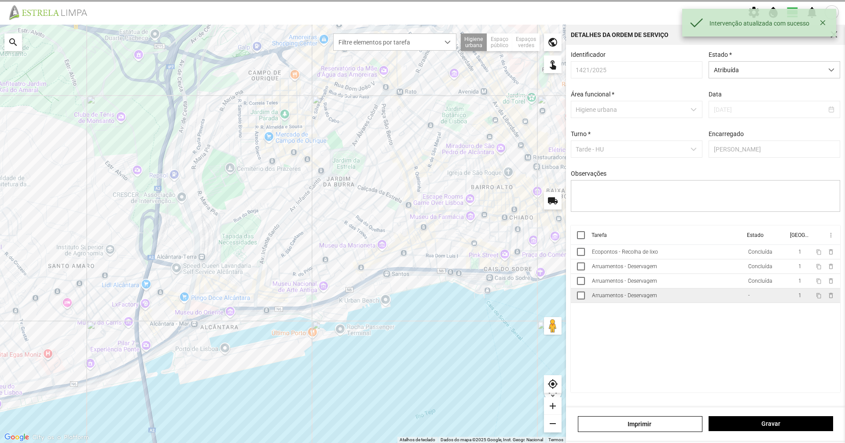
click at [716, 297] on td "Arruamentos - Deservagem" at bounding box center [666, 295] width 156 height 15
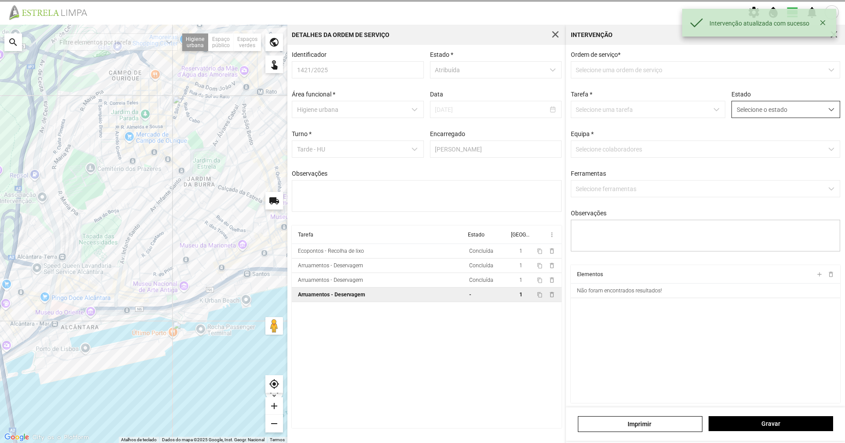
click at [733, 108] on span "Selecione o estado" at bounding box center [777, 109] width 91 height 16
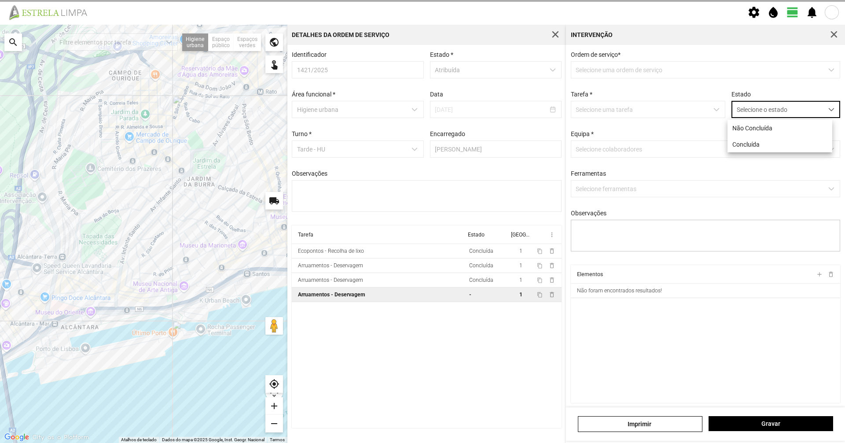
click at [740, 136] on li "Concluída" at bounding box center [779, 144] width 105 height 16
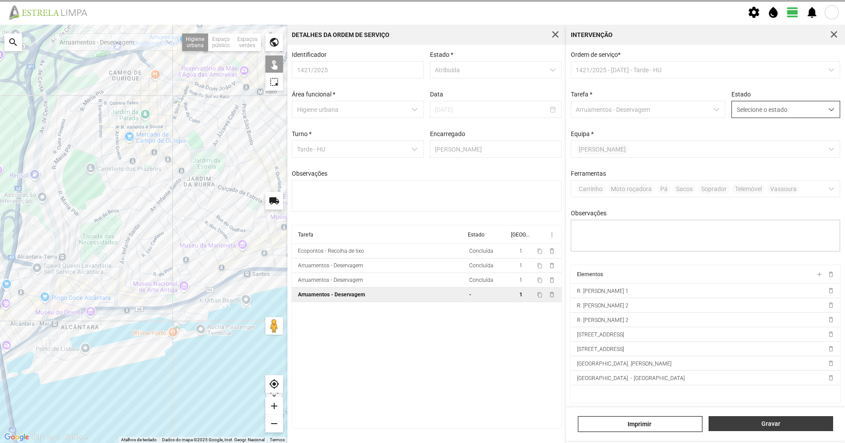
click at [757, 419] on button "Gravar" at bounding box center [771, 423] width 125 height 15
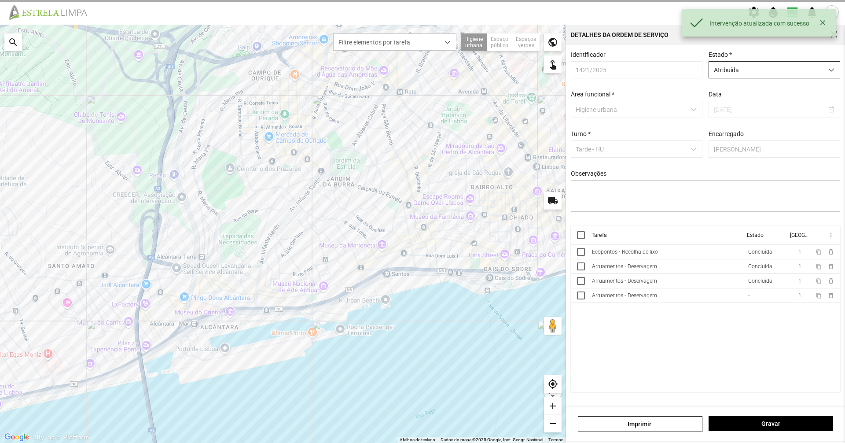
click at [790, 68] on span "Atribuída" at bounding box center [766, 70] width 114 height 16
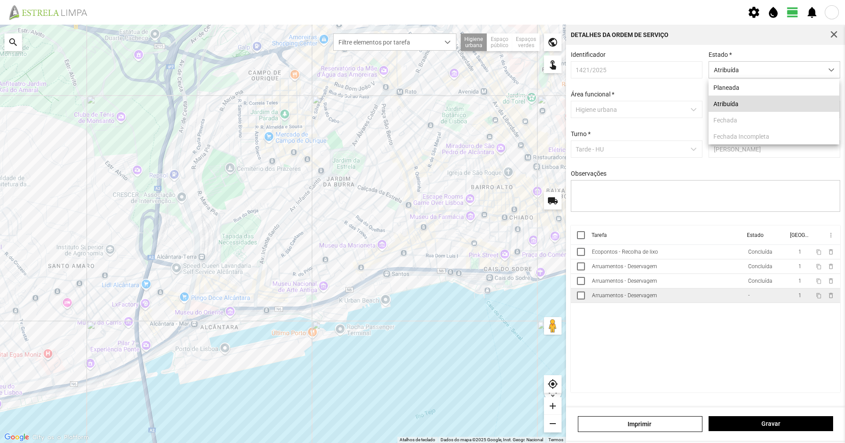
click at [714, 303] on td "Arruamentos - Deservagem" at bounding box center [666, 295] width 156 height 15
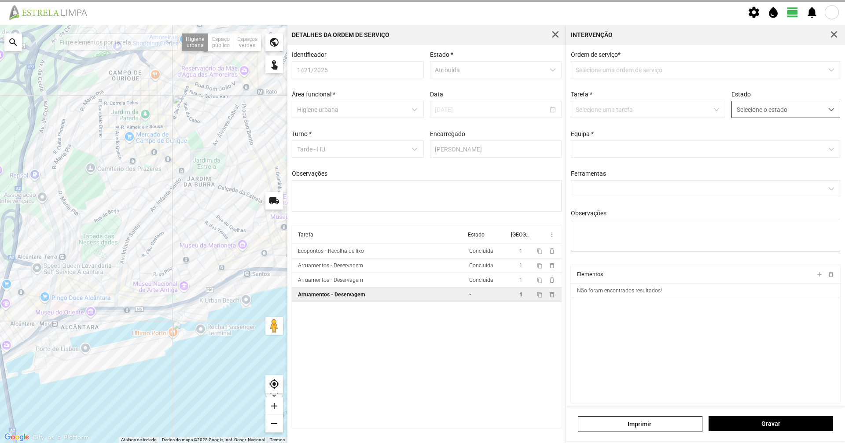
click at [775, 112] on span "Selecione o estado" at bounding box center [777, 109] width 91 height 16
click at [778, 142] on li "Concluída" at bounding box center [779, 144] width 105 height 16
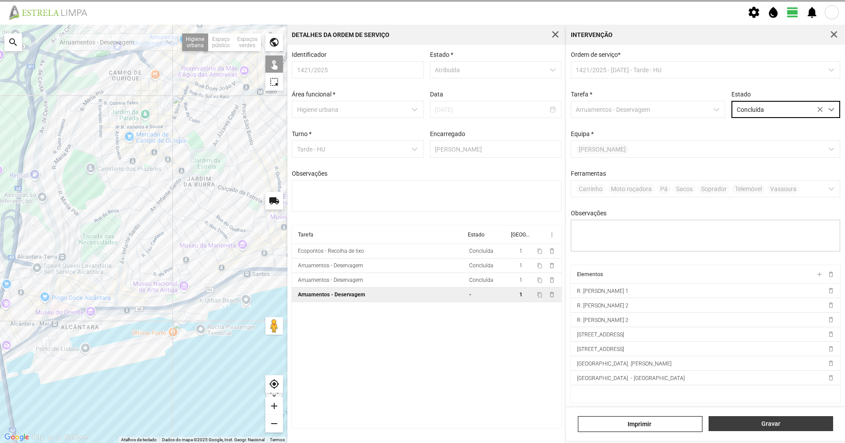
click at [782, 421] on span "Gravar" at bounding box center [770, 423] width 115 height 7
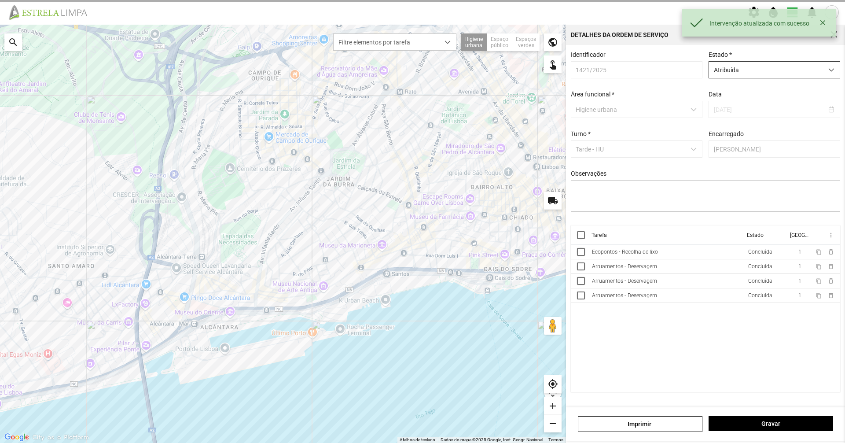
click at [762, 67] on span "Atribuída" at bounding box center [766, 70] width 114 height 16
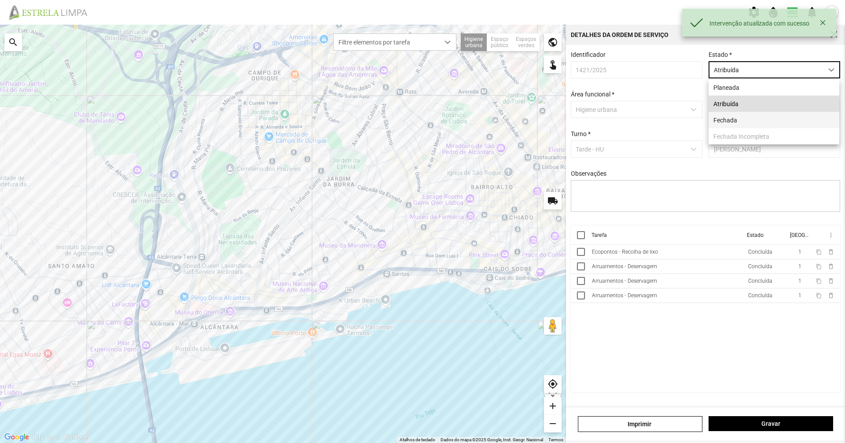
click at [745, 116] on li "Fechada" at bounding box center [774, 120] width 131 height 16
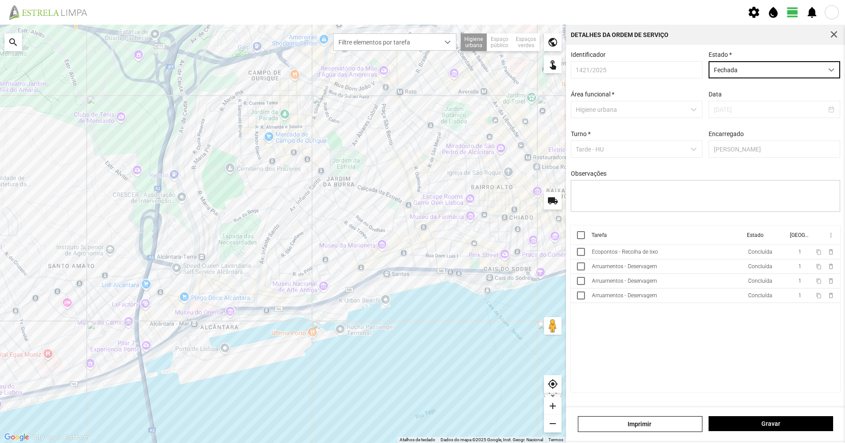
click at [751, 414] on div "[PERSON_NAME]" at bounding box center [705, 423] width 279 height 33
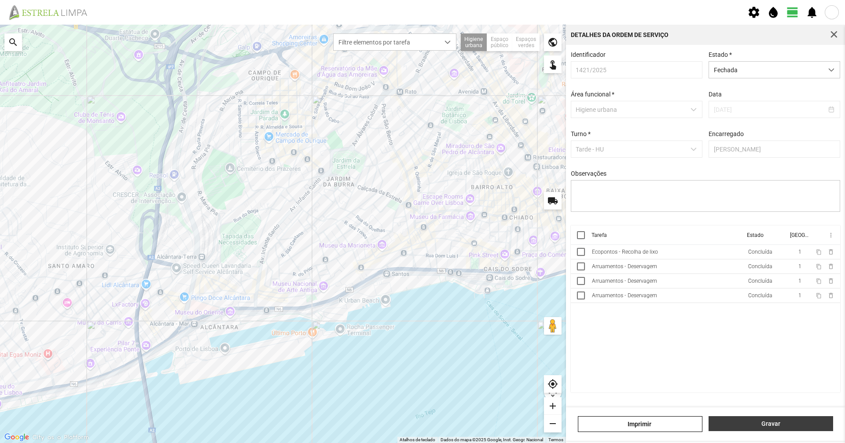
click at [748, 419] on button "Gravar" at bounding box center [771, 423] width 125 height 15
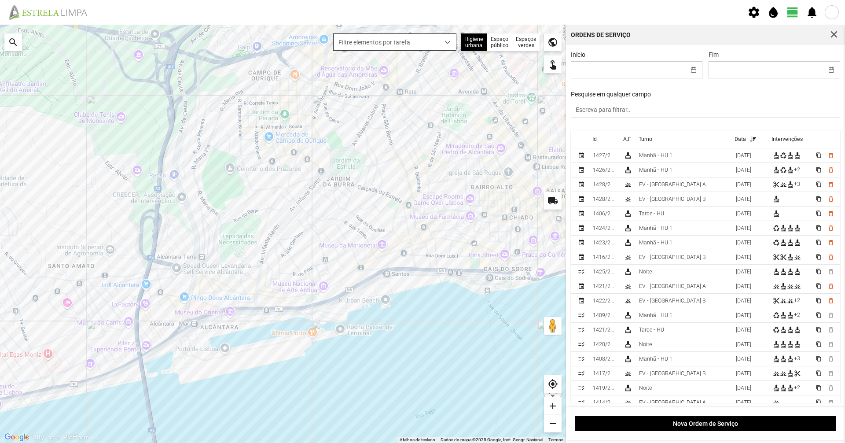
click at [433, 34] on span "Filtre elementos por tarefa" at bounding box center [387, 42] width 106 height 16
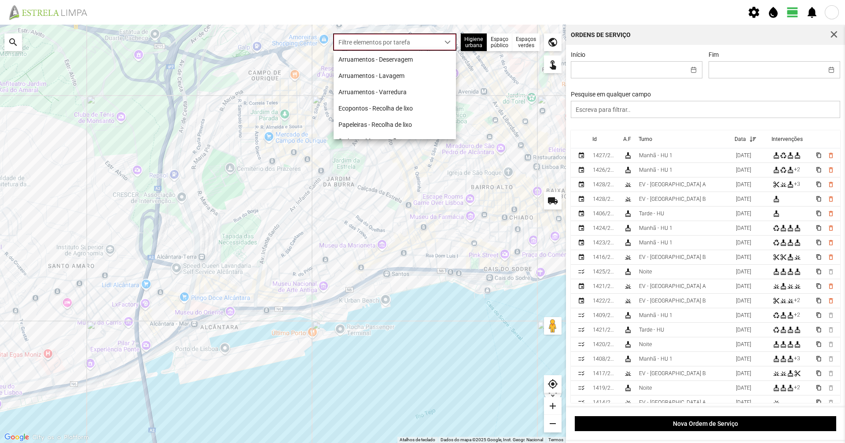
click at [433, 49] on span "Filtre elementos por tarefa" at bounding box center [387, 42] width 106 height 16
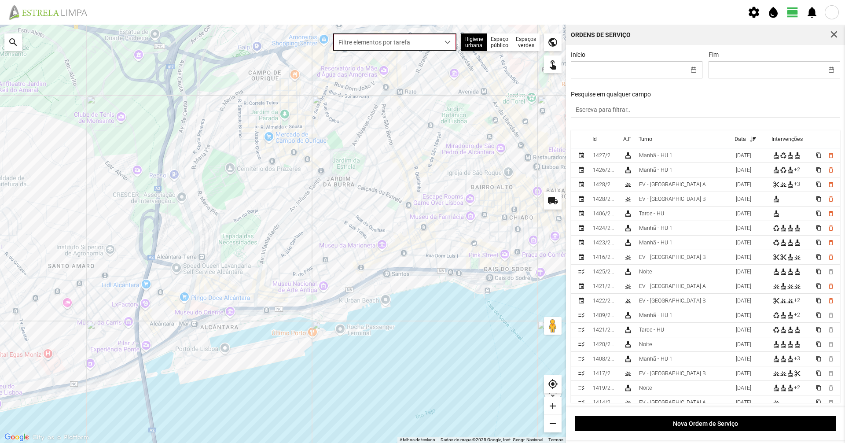
click at [426, 51] on div at bounding box center [283, 234] width 566 height 418
click at [427, 44] on span "Filtre elementos por tarefa" at bounding box center [387, 42] width 106 height 16
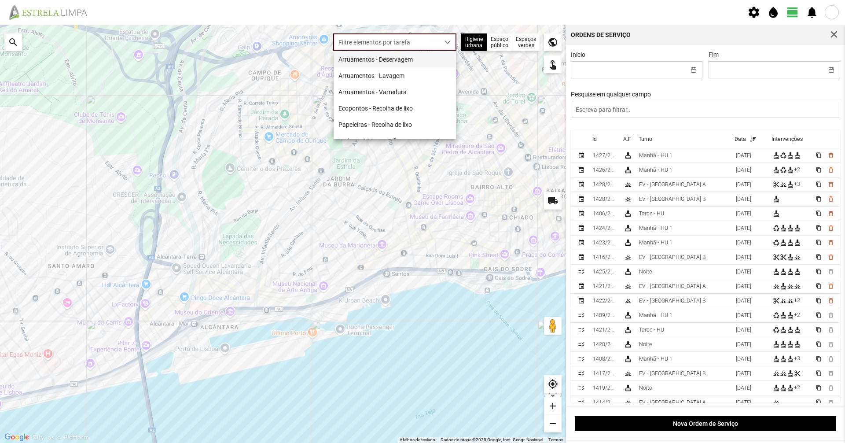
click at [423, 64] on li "Arruamentos - Deservagem" at bounding box center [395, 59] width 122 height 16
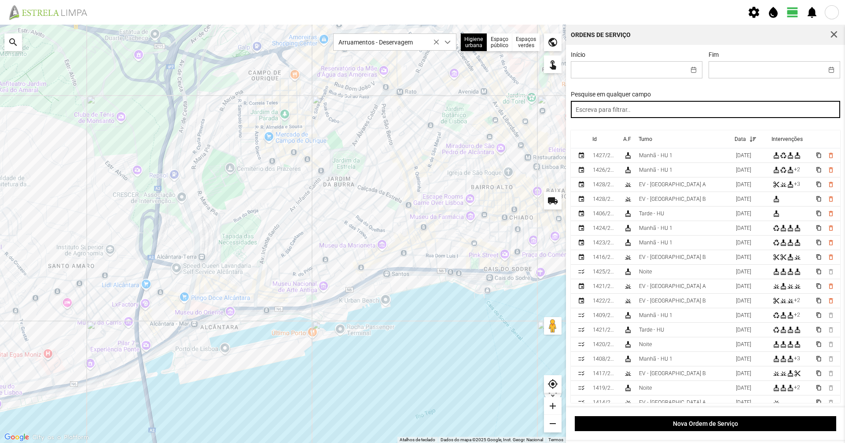
click at [616, 107] on input "text" at bounding box center [706, 109] width 270 height 17
